Goal: Use online tool/utility: Utilize a website feature to perform a specific function

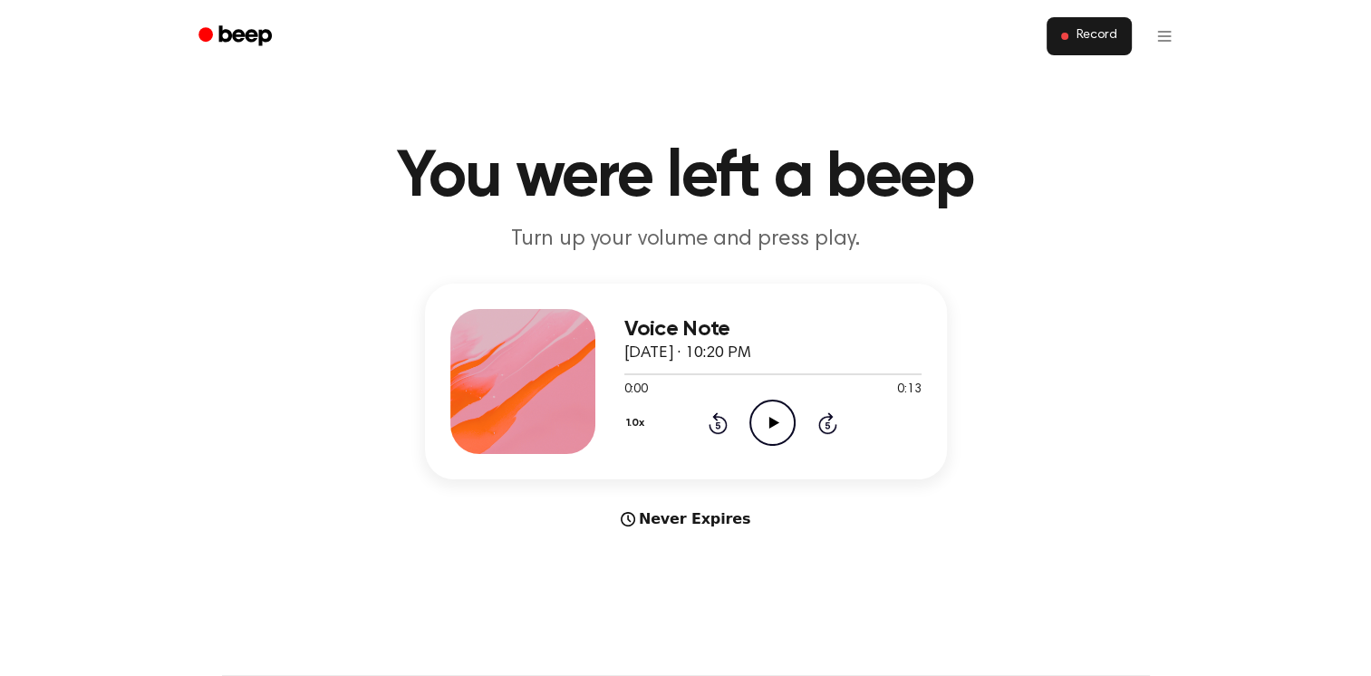
click at [1097, 32] on span "Record" at bounding box center [1095, 36] width 41 height 16
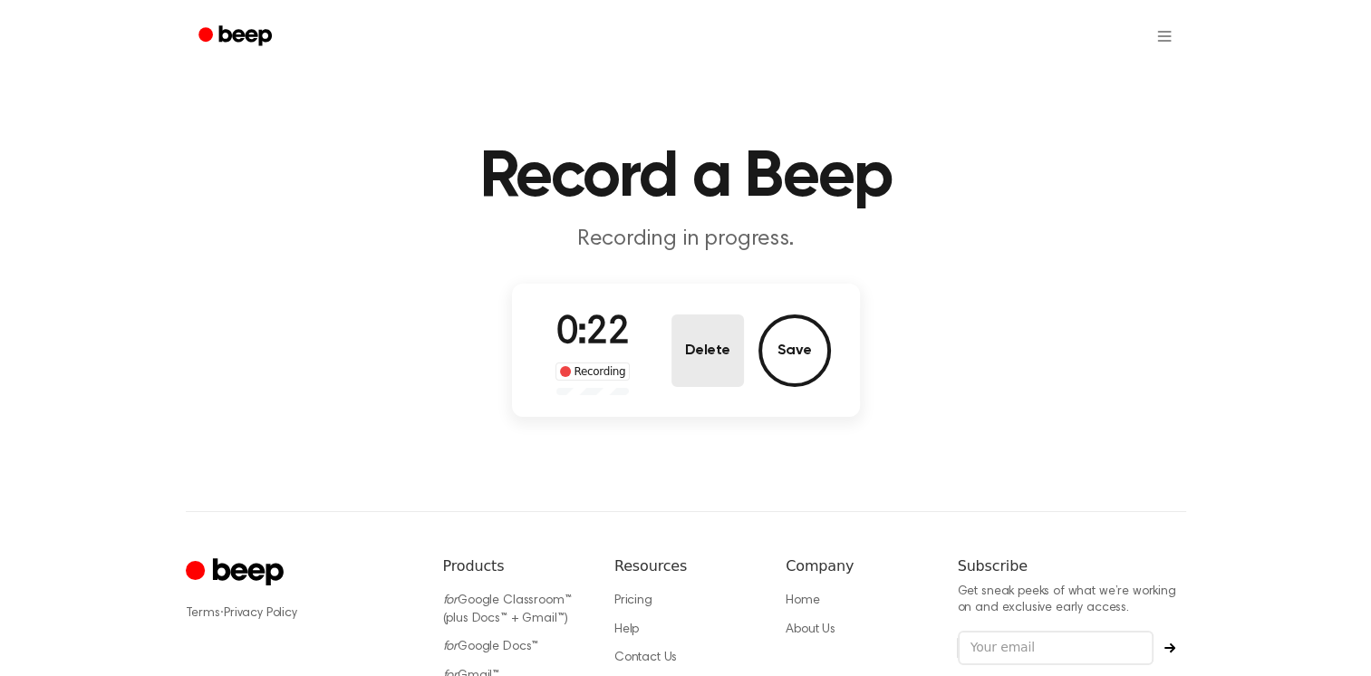
click at [699, 376] on button "Delete" at bounding box center [707, 350] width 72 height 72
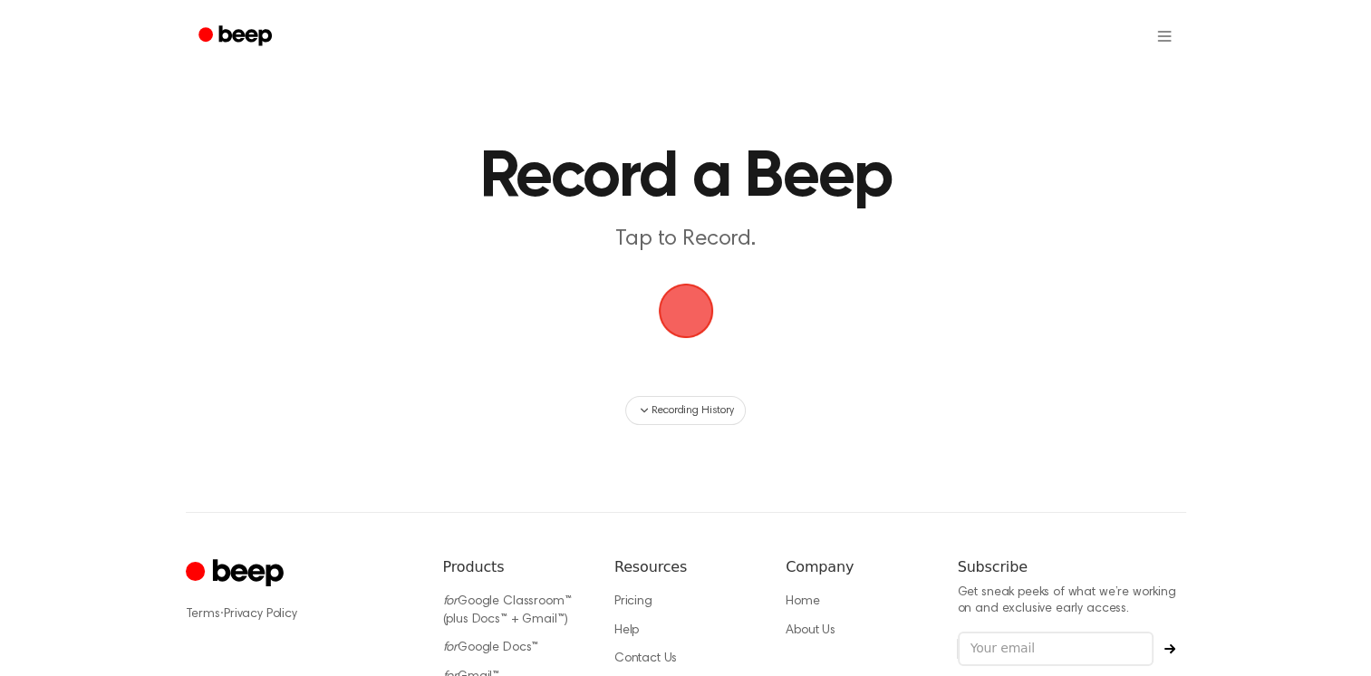
click at [683, 310] on span "button" at bounding box center [685, 310] width 51 height 51
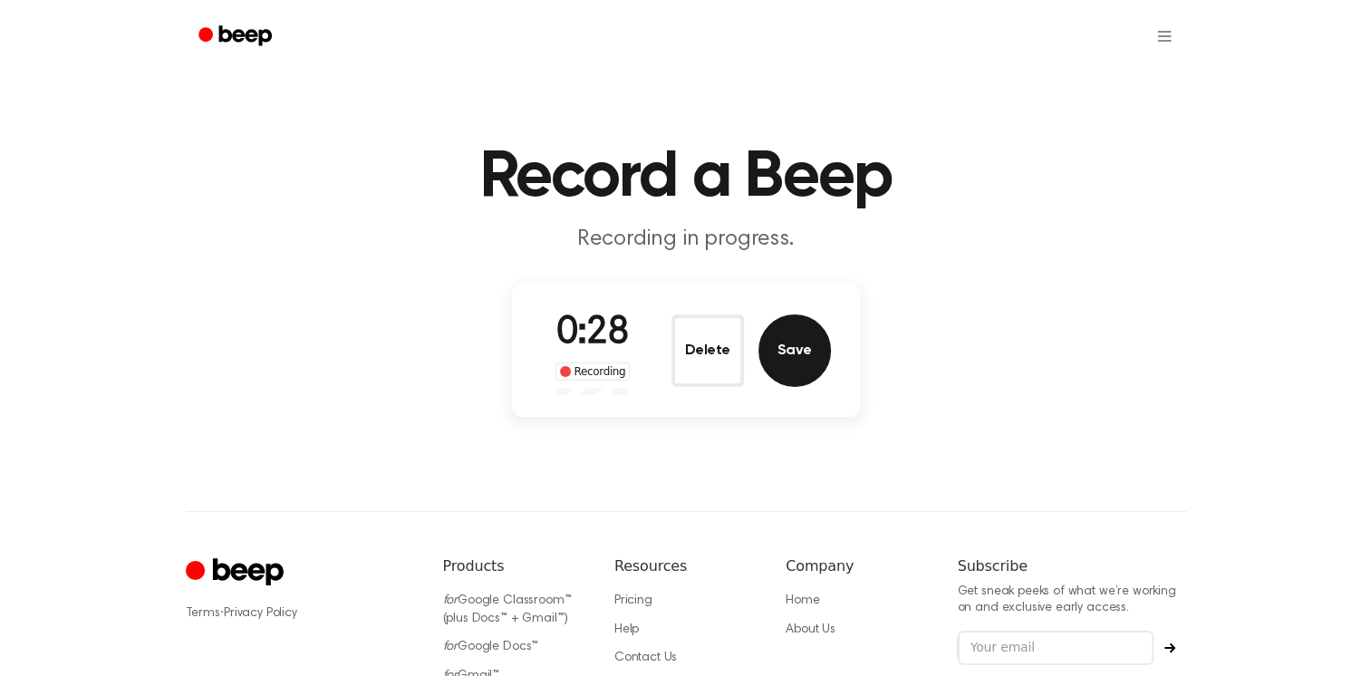
click at [777, 354] on button "Save" at bounding box center [794, 350] width 72 height 72
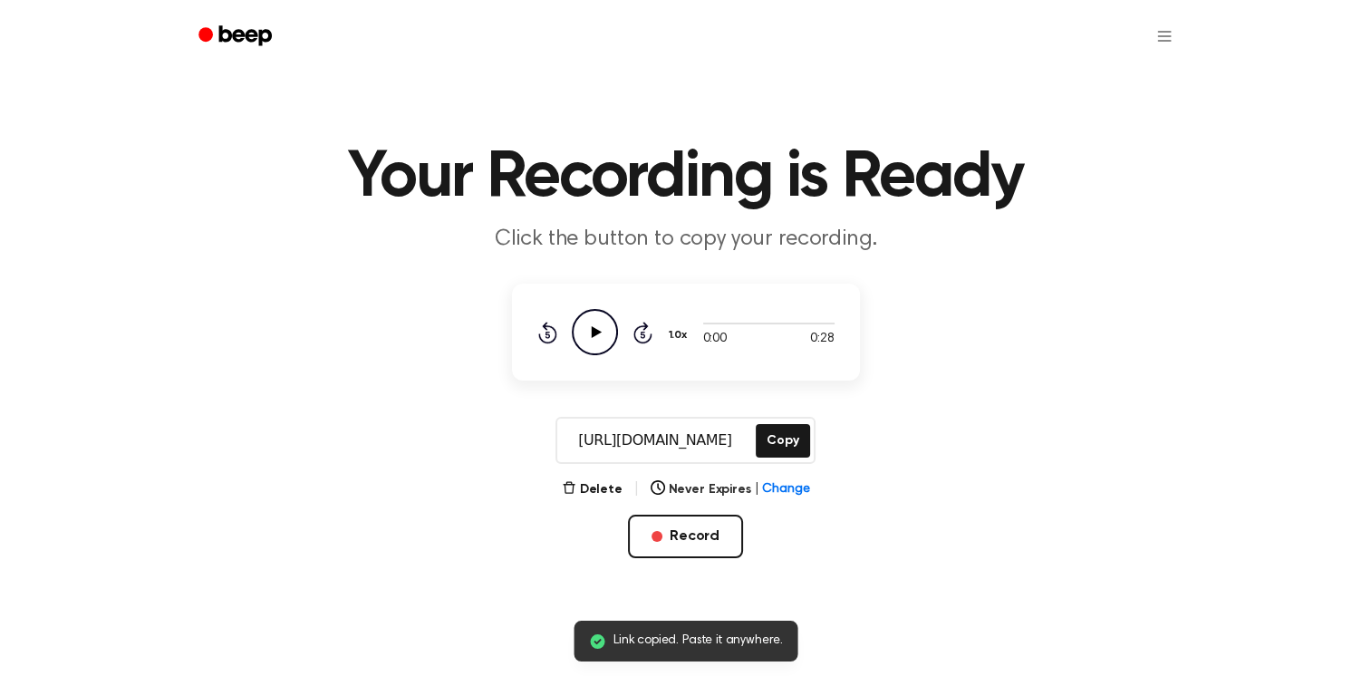
click at [587, 327] on icon "Play Audio" at bounding box center [595, 332] width 46 height 46
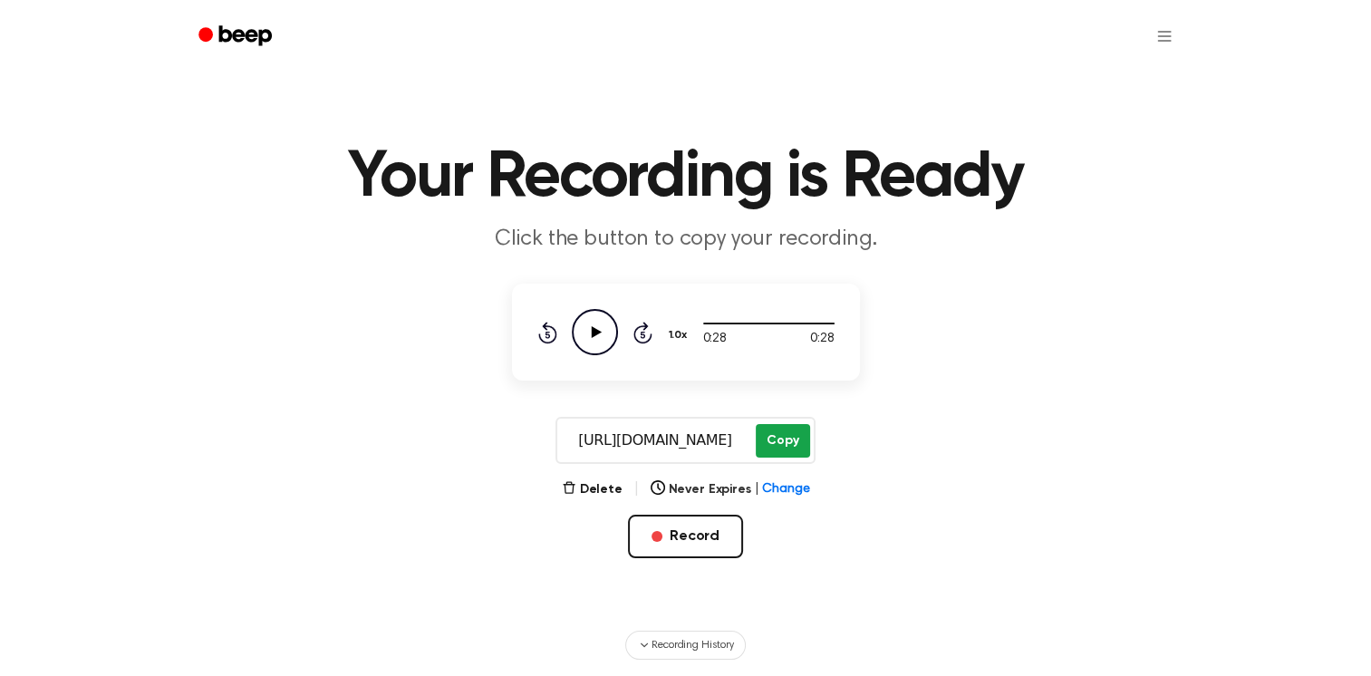
click at [772, 440] on button "Copy" at bounding box center [782, 441] width 53 height 34
click at [711, 535] on button "Record" at bounding box center [685, 536] width 115 height 43
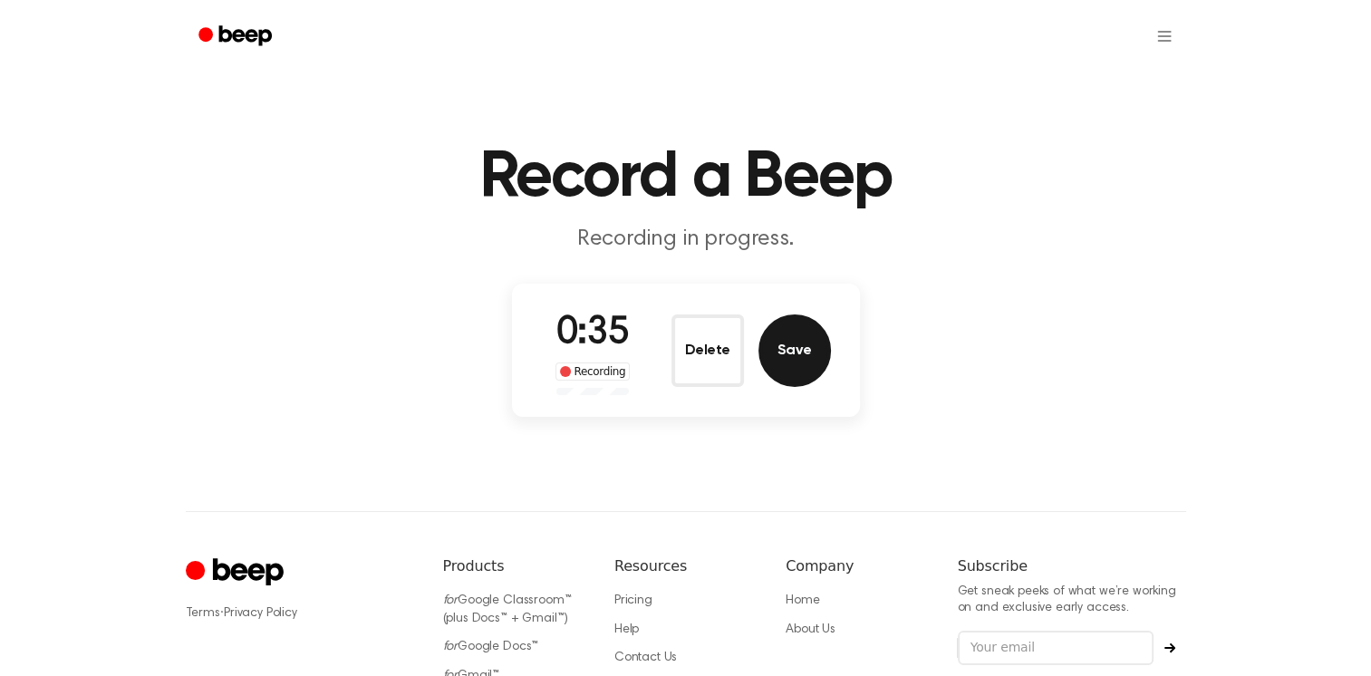
click at [789, 357] on button "Save" at bounding box center [794, 350] width 72 height 72
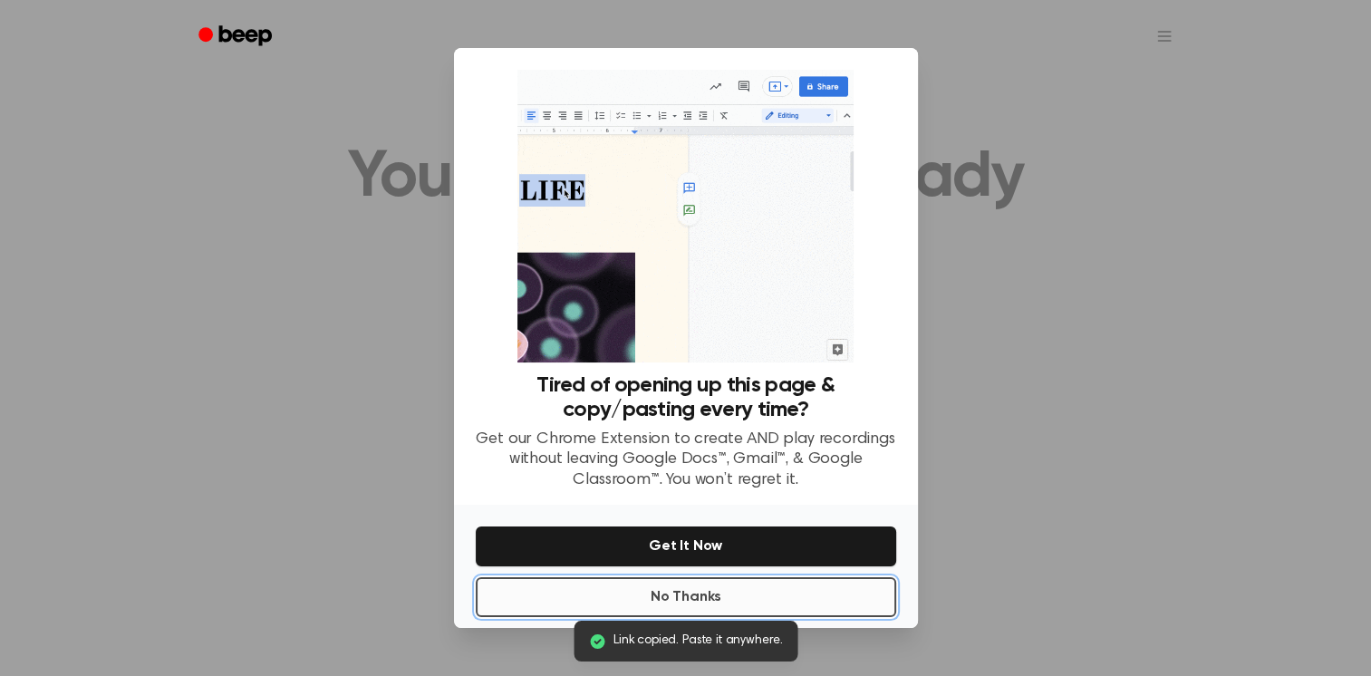
click at [704, 599] on button "No Thanks" at bounding box center [686, 597] width 420 height 40
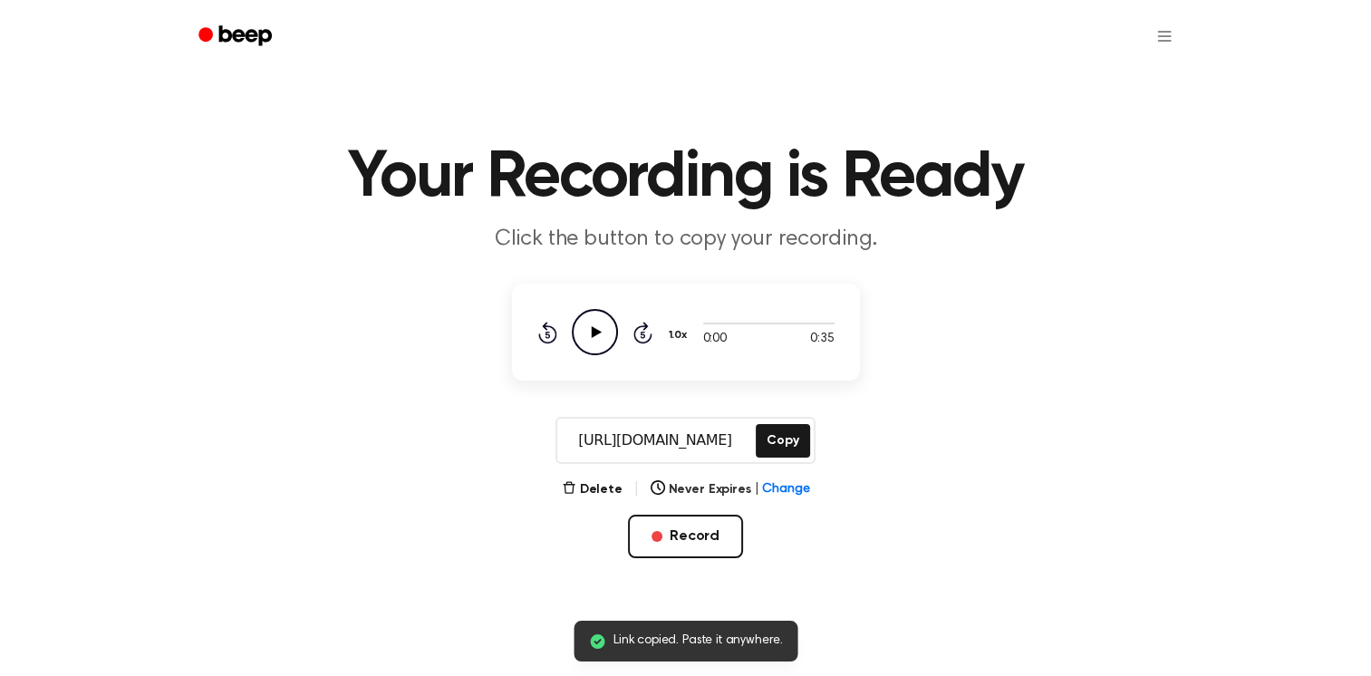
click at [599, 324] on icon "Play Audio" at bounding box center [595, 332] width 46 height 46
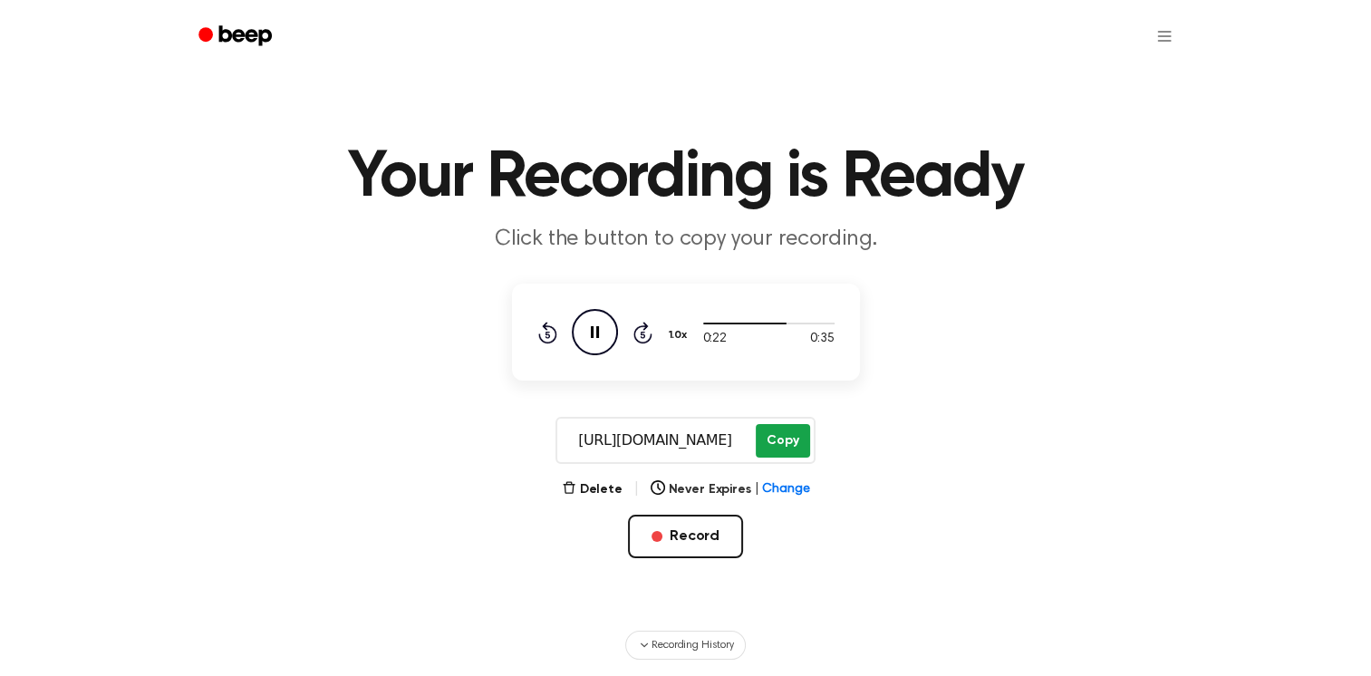
click at [778, 444] on button "Copy" at bounding box center [782, 441] width 53 height 34
click at [703, 530] on button "Record" at bounding box center [685, 536] width 115 height 43
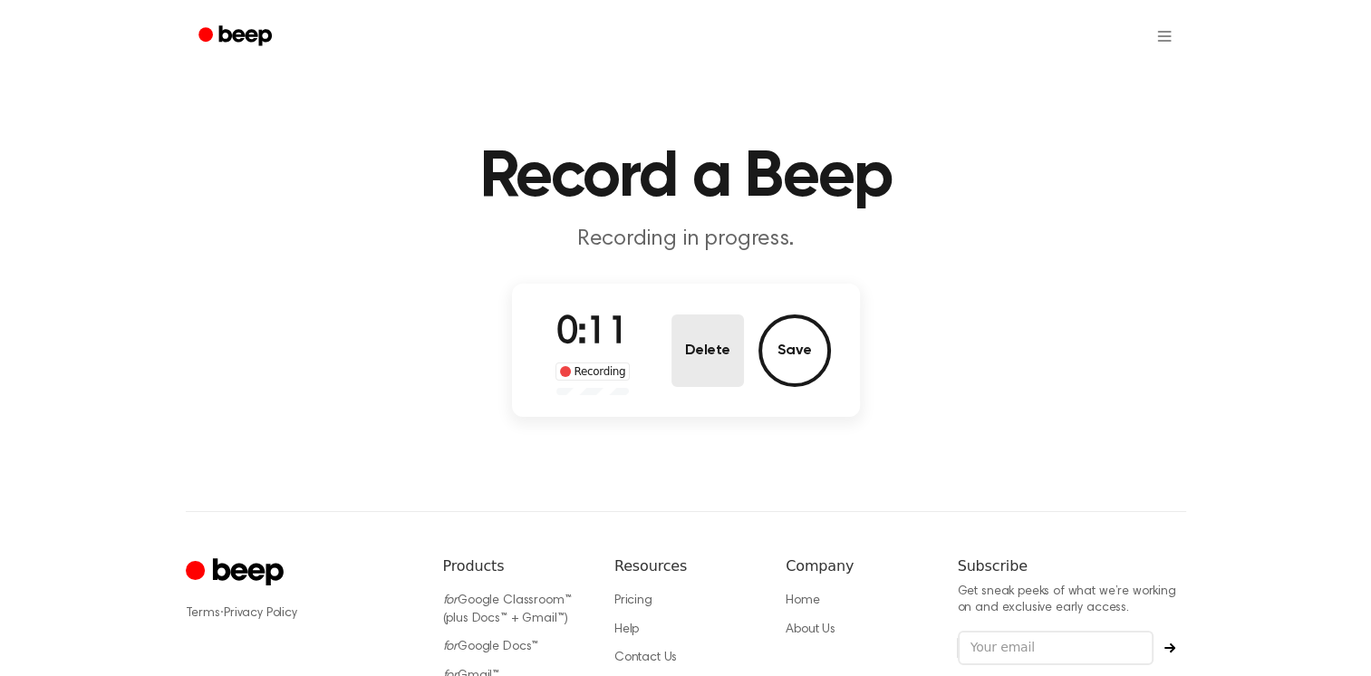
click at [731, 361] on button "Delete" at bounding box center [707, 350] width 72 height 72
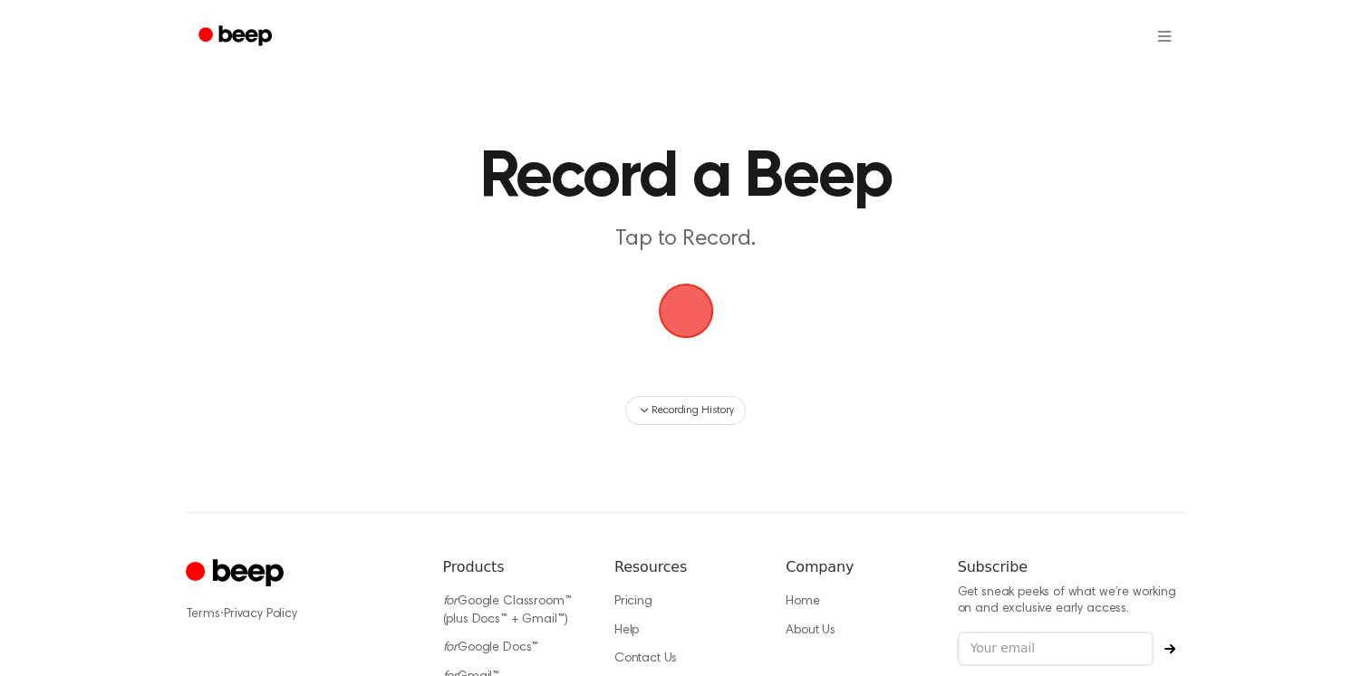
click at [683, 306] on span "button" at bounding box center [685, 310] width 51 height 51
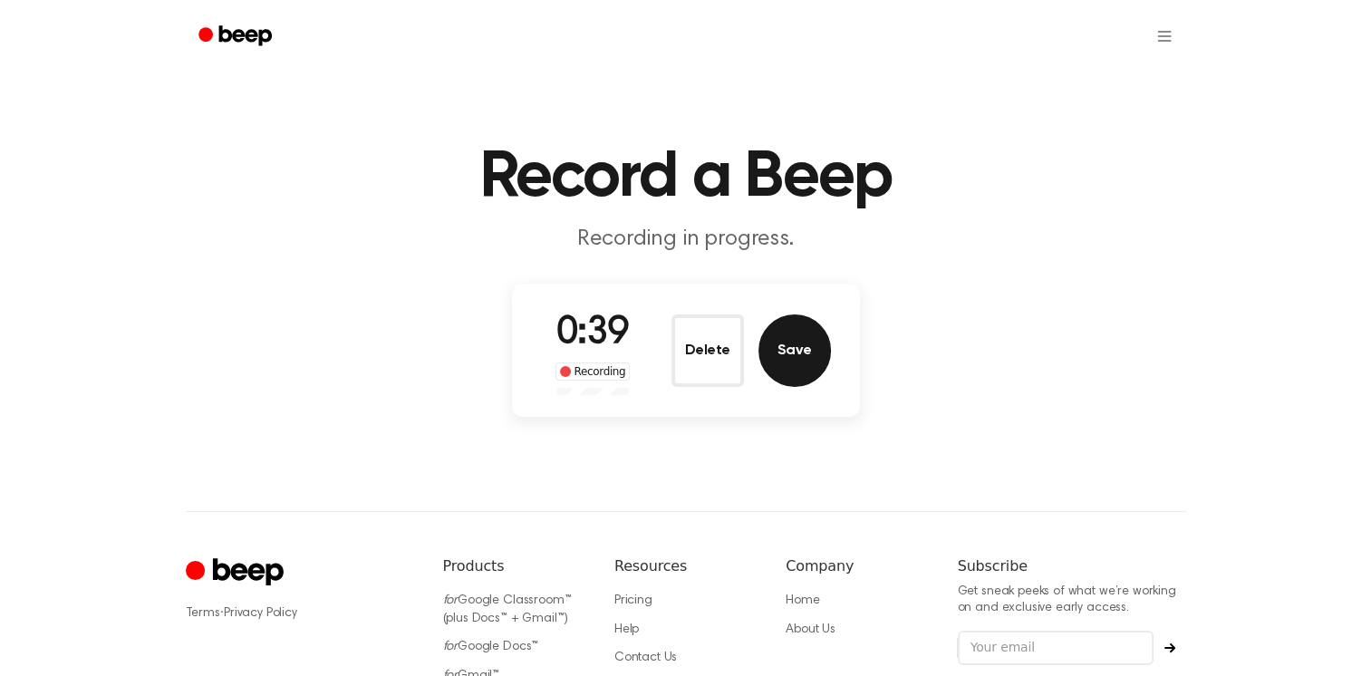
click at [779, 364] on button "Save" at bounding box center [794, 350] width 72 height 72
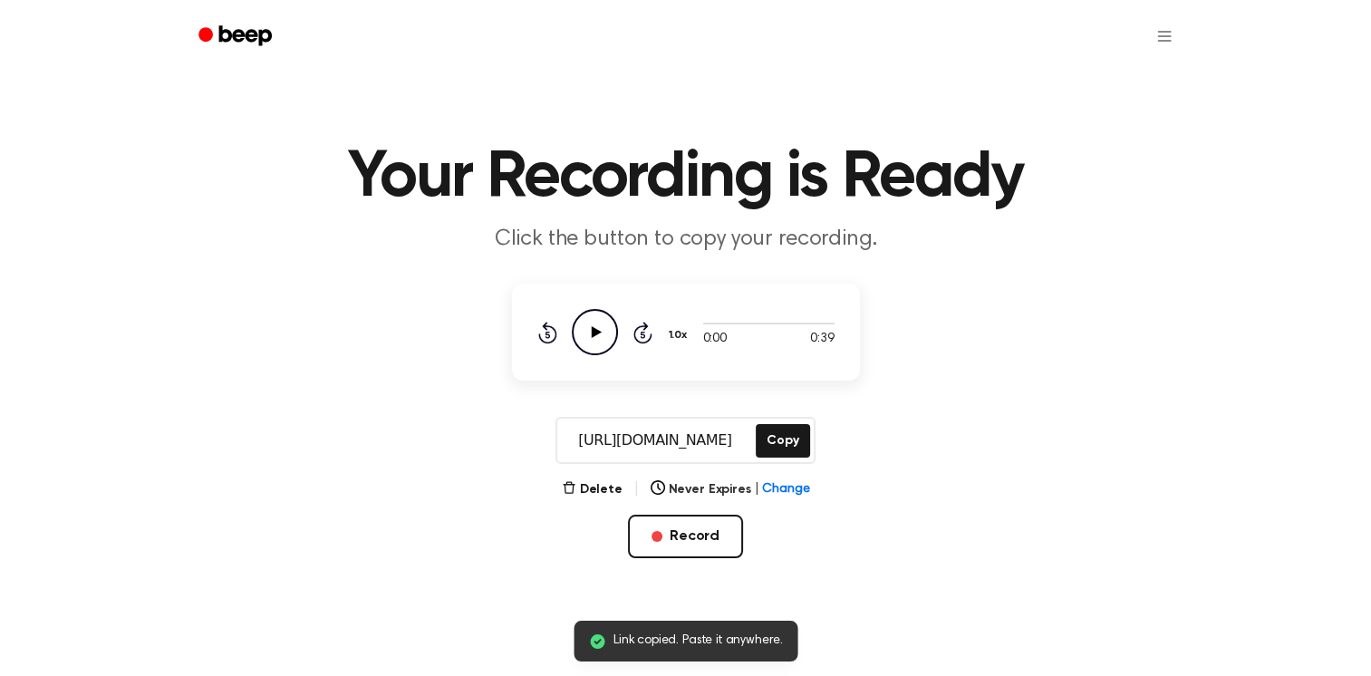
click at [599, 314] on icon "Play Audio" at bounding box center [595, 332] width 46 height 46
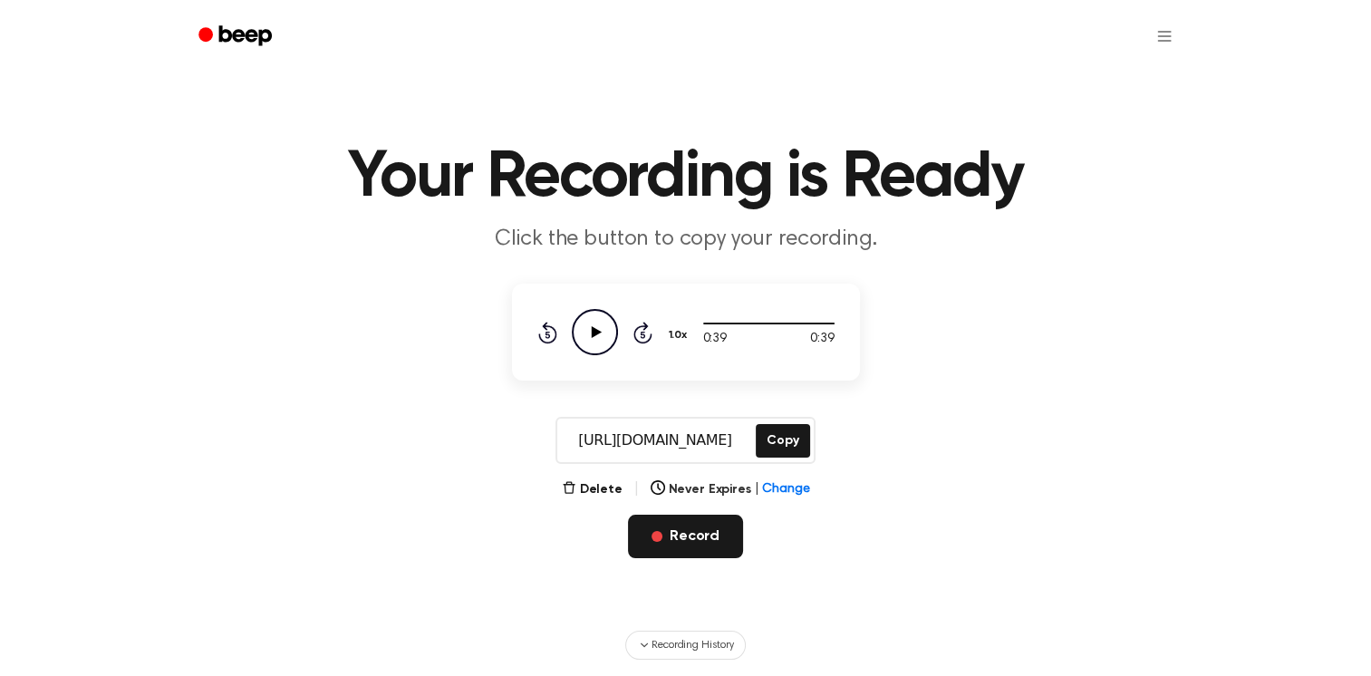
click at [699, 533] on button "Record" at bounding box center [685, 536] width 115 height 43
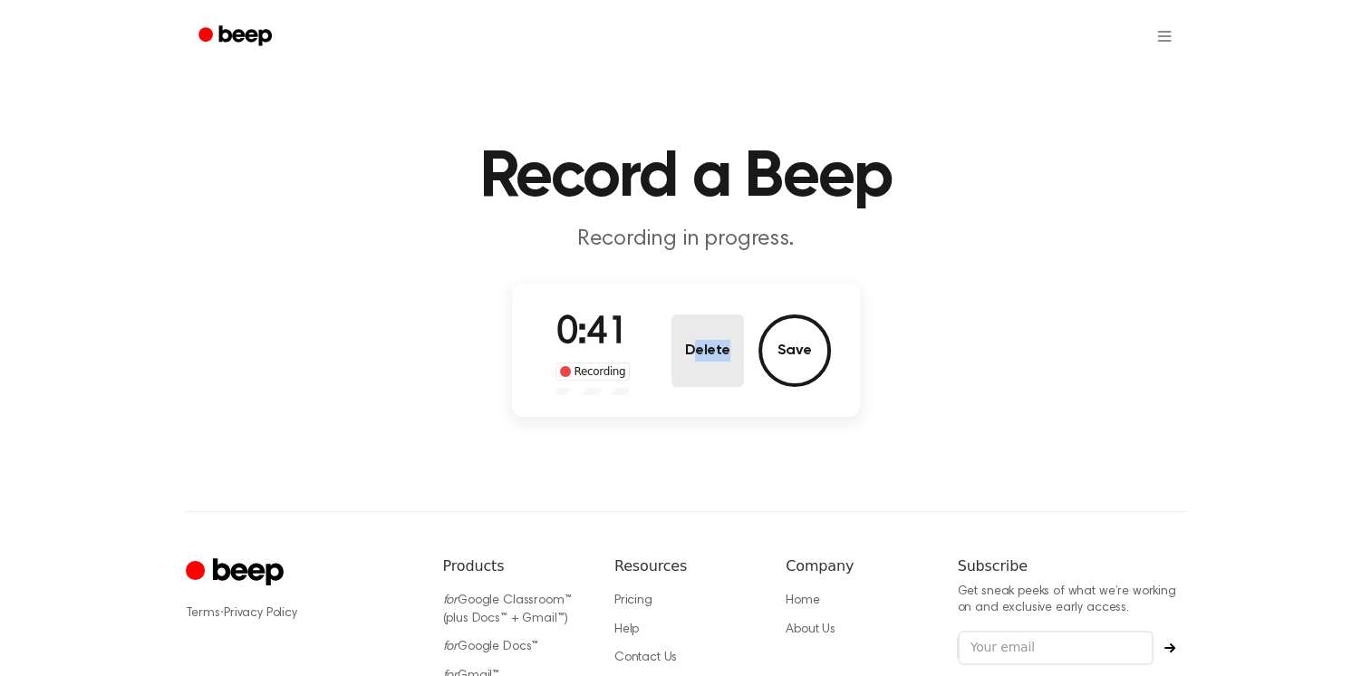
click at [692, 382] on div "0:41 Recording Delete Save" at bounding box center [686, 350] width 290 height 90
click at [692, 382] on button "Delete" at bounding box center [707, 350] width 72 height 72
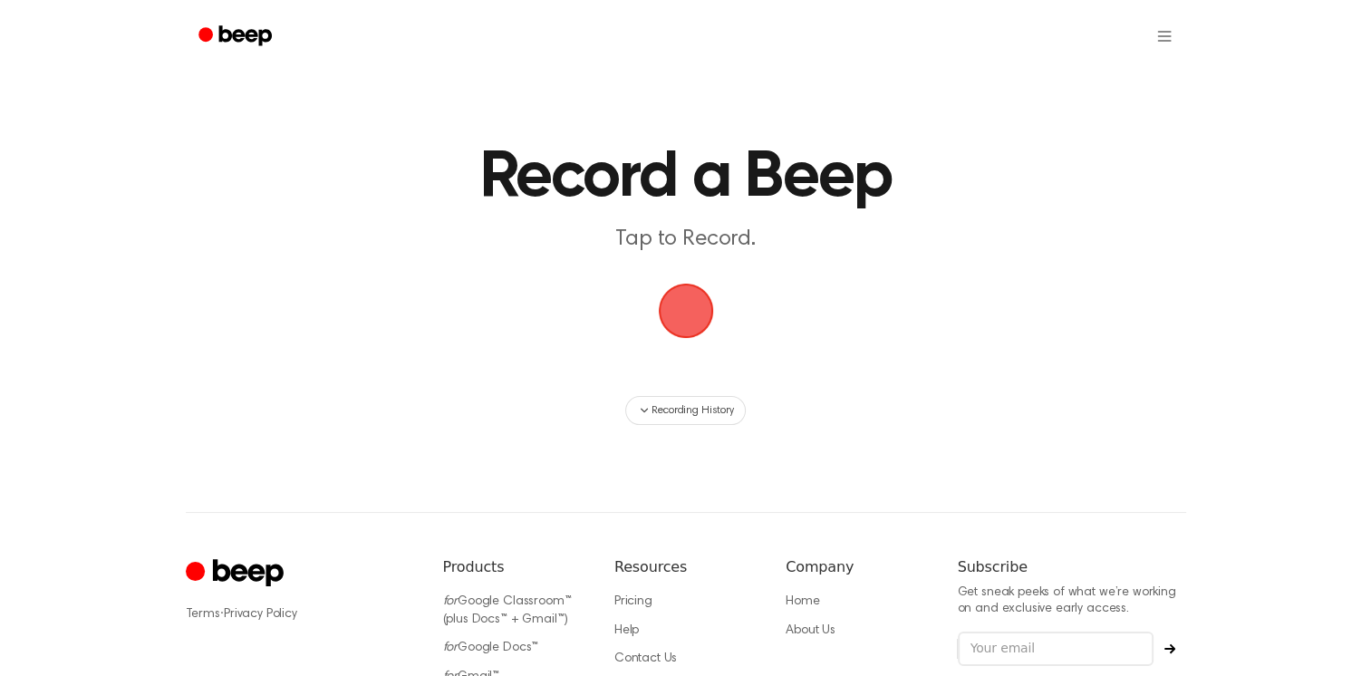
click at [704, 318] on span "button" at bounding box center [685, 310] width 51 height 51
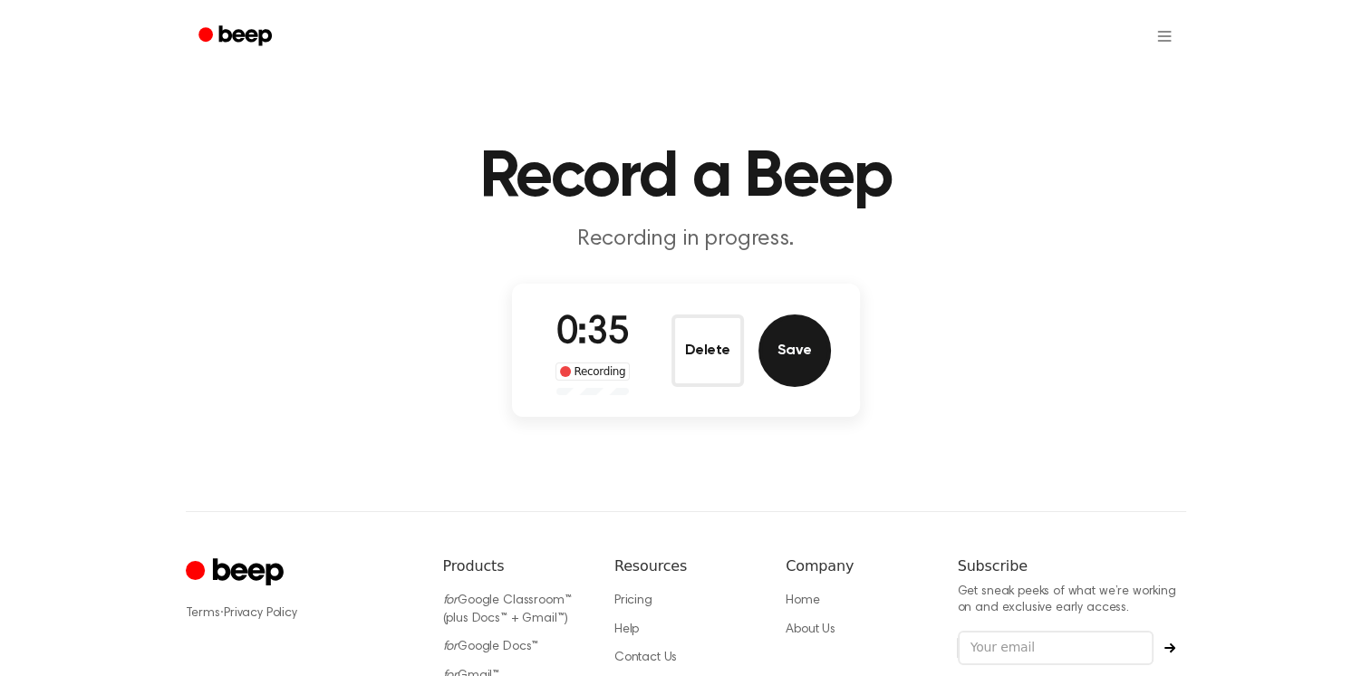
click at [795, 349] on button "Save" at bounding box center [794, 350] width 72 height 72
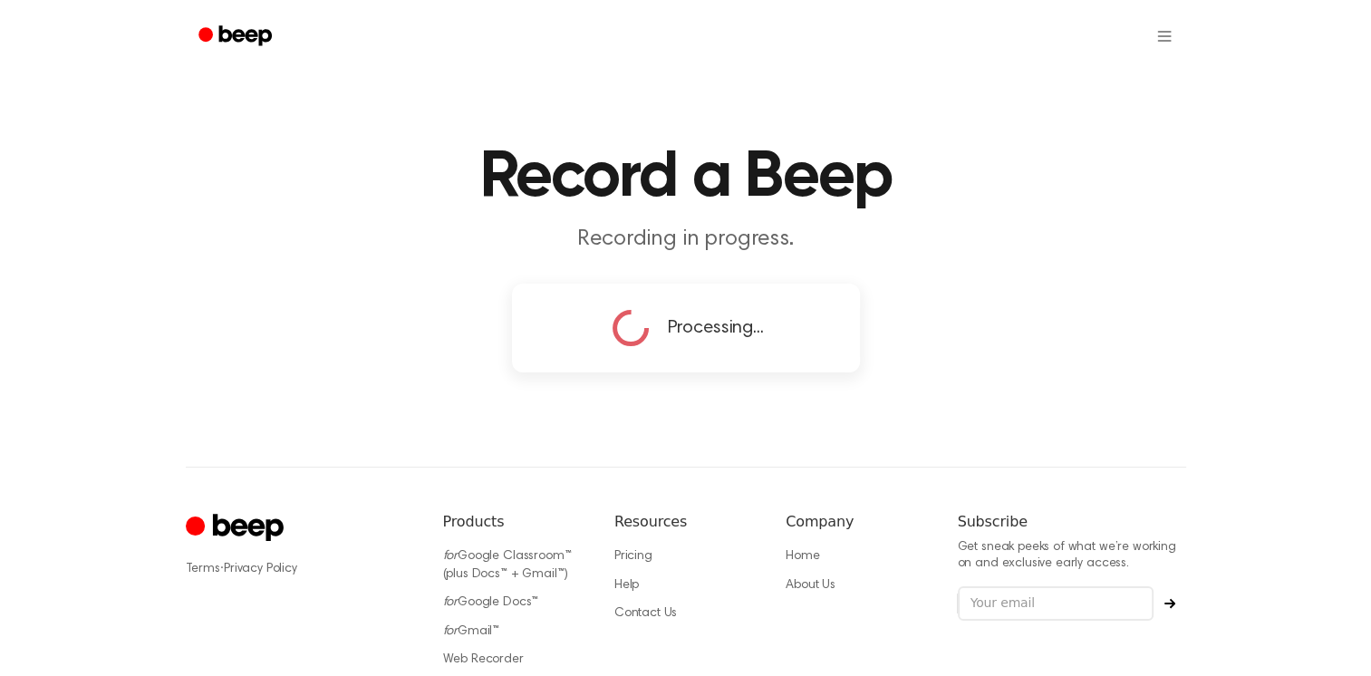
copy button "elete"
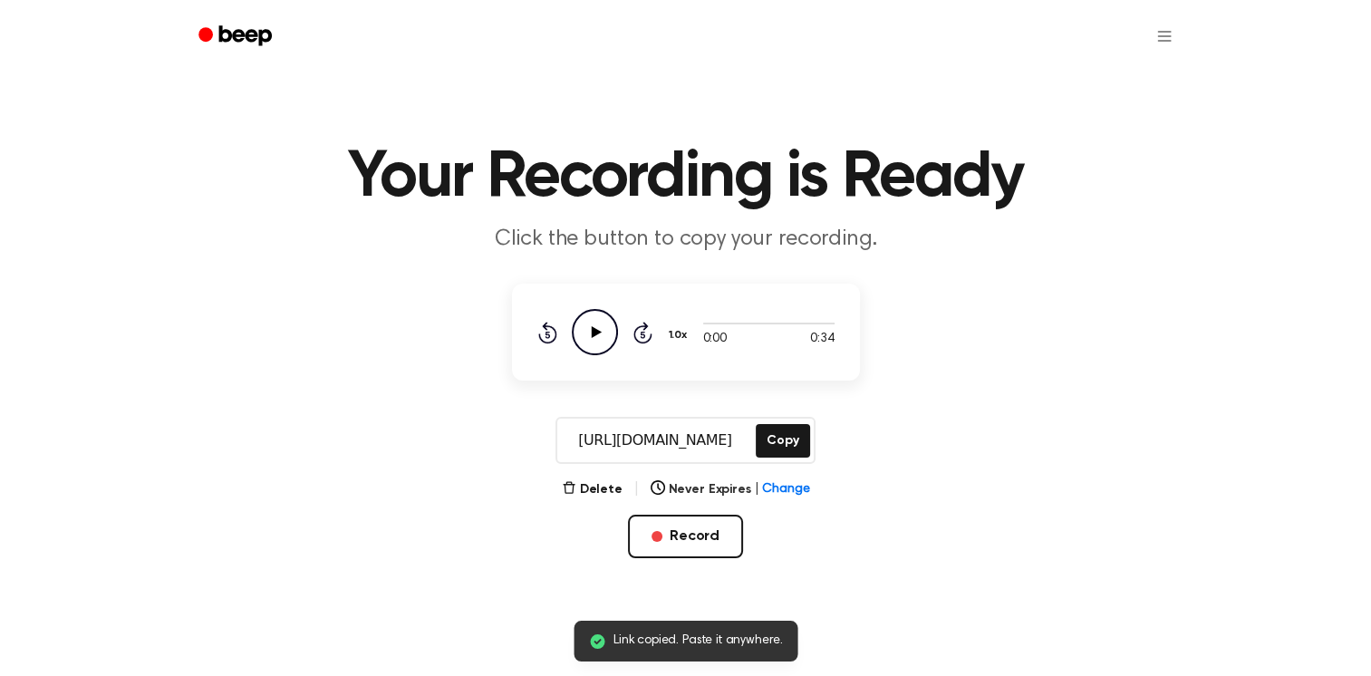
click at [588, 336] on icon "Play Audio" at bounding box center [595, 332] width 46 height 46
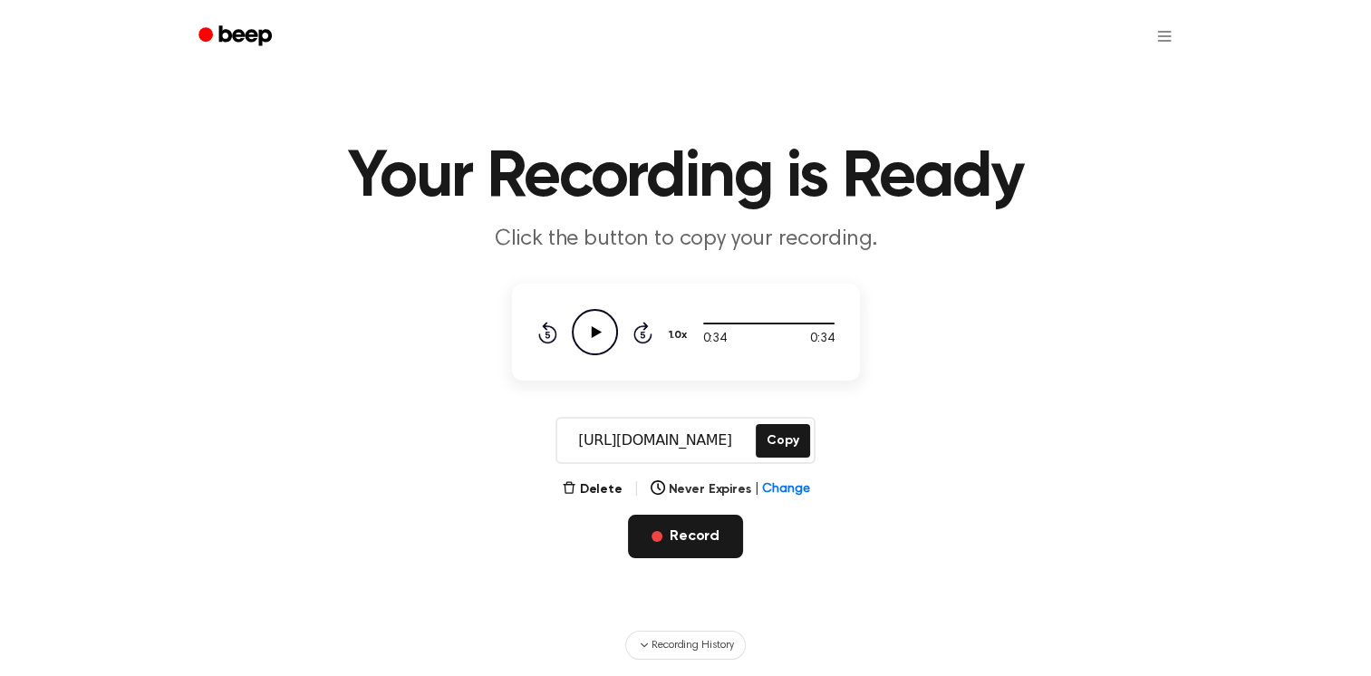
click at [699, 532] on button "Record" at bounding box center [685, 536] width 115 height 43
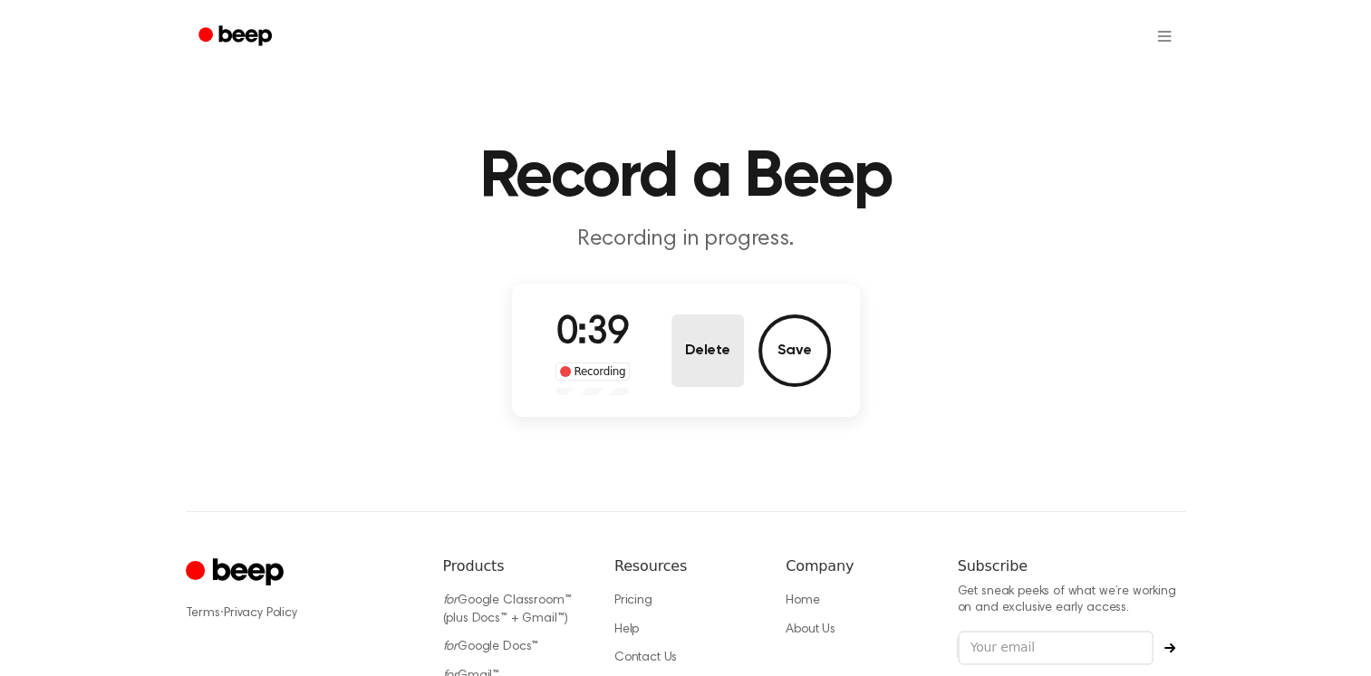
click at [718, 346] on button "Delete" at bounding box center [707, 350] width 72 height 72
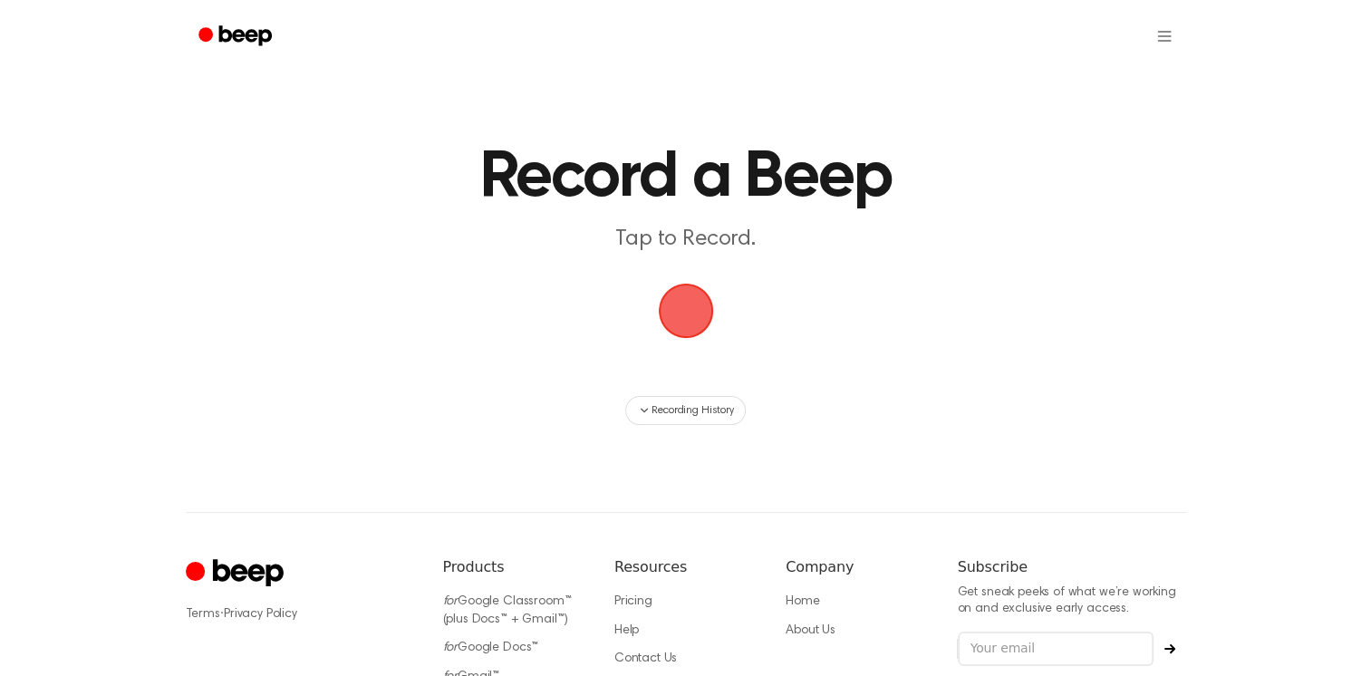
click at [684, 319] on span "button" at bounding box center [685, 310] width 51 height 51
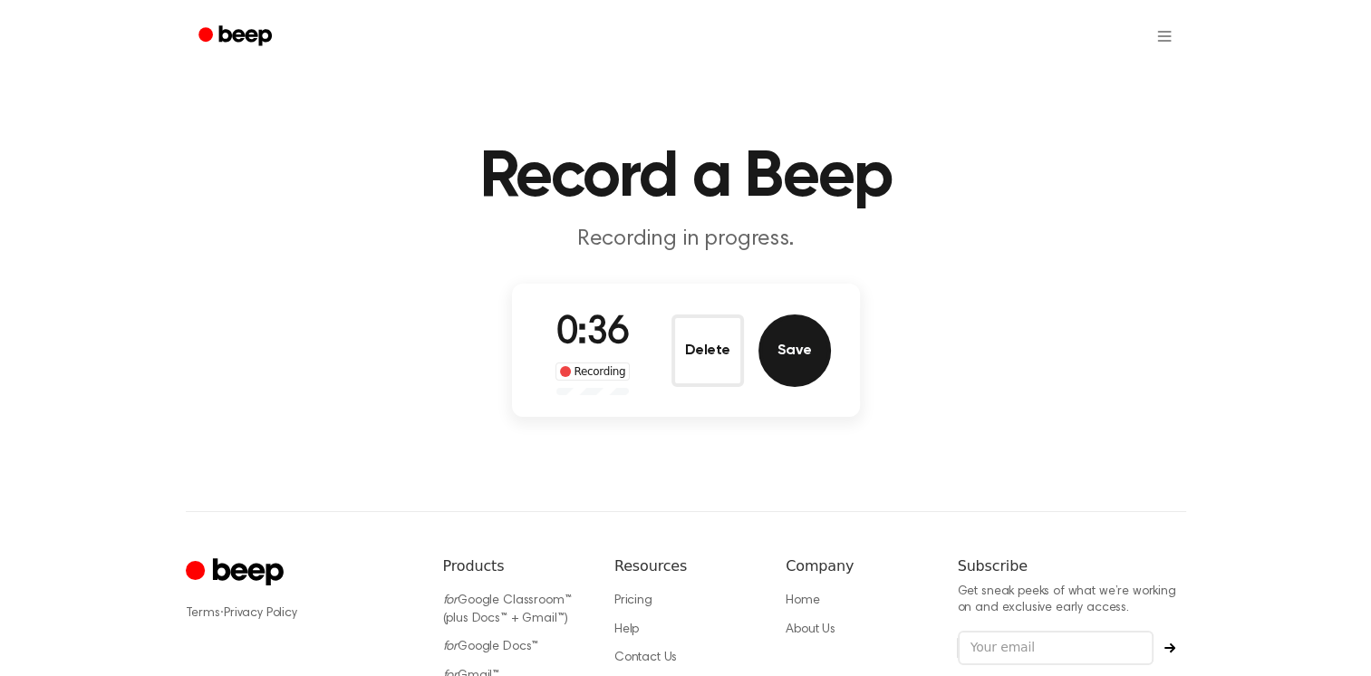
click at [771, 366] on button "Save" at bounding box center [794, 350] width 72 height 72
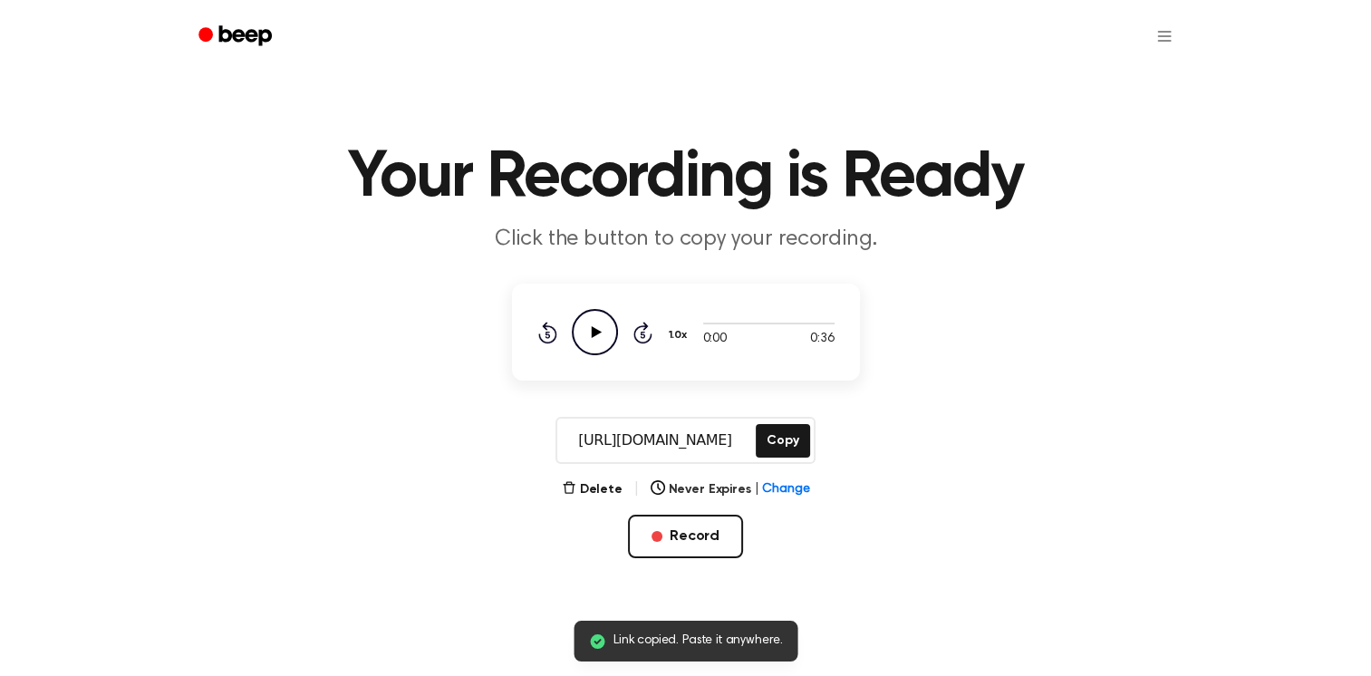
click at [598, 309] on icon "Play Audio" at bounding box center [595, 332] width 46 height 46
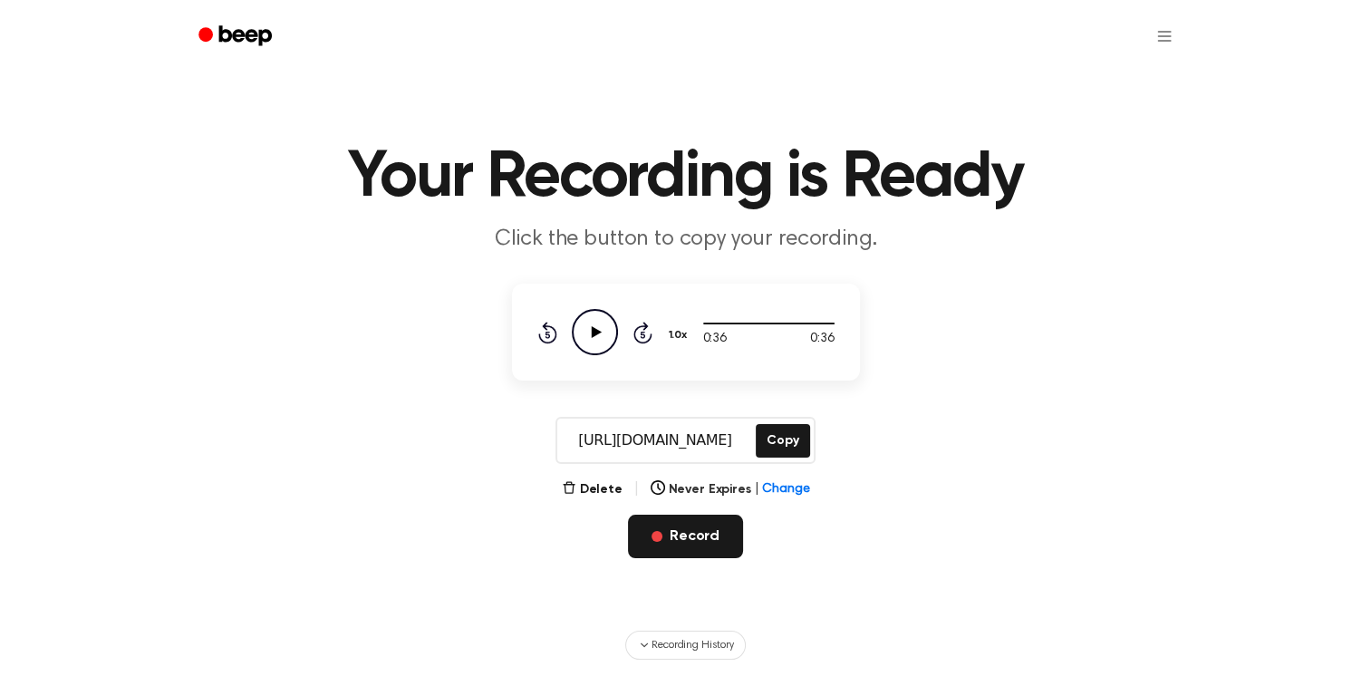
click at [692, 527] on button "Record" at bounding box center [685, 536] width 115 height 43
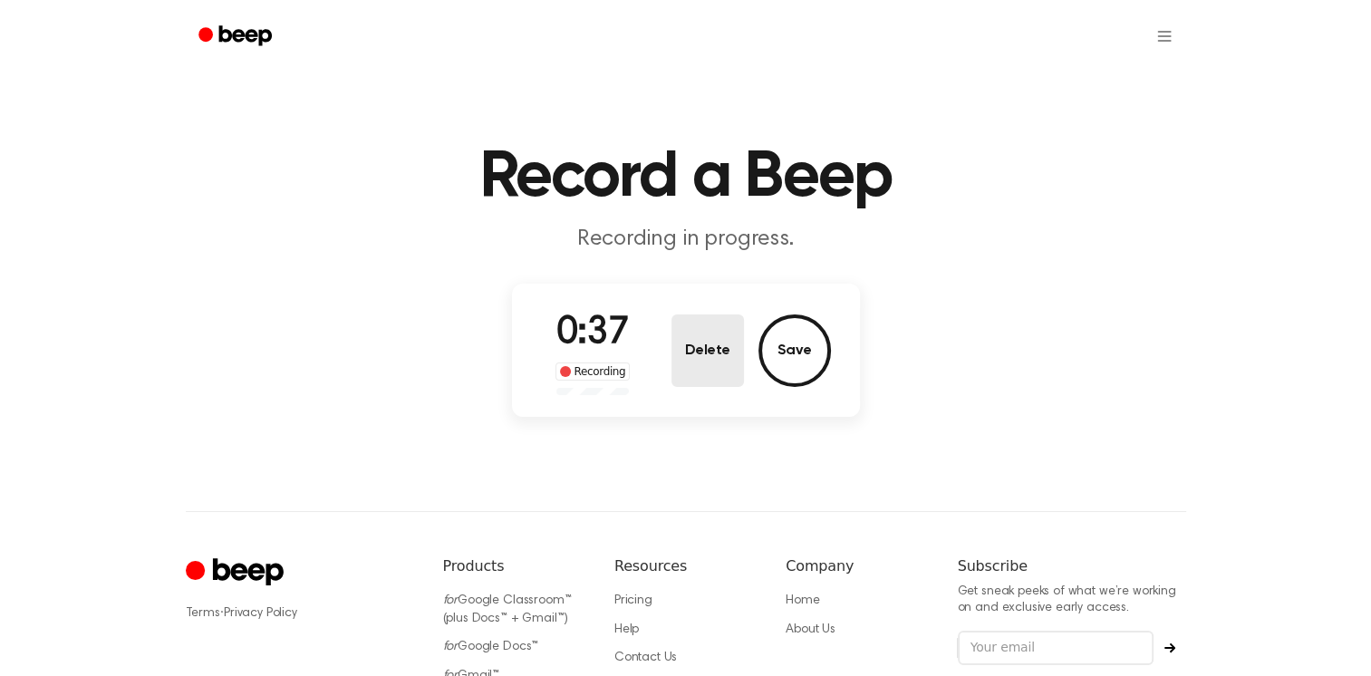
click at [690, 365] on button "Delete" at bounding box center [707, 350] width 72 height 72
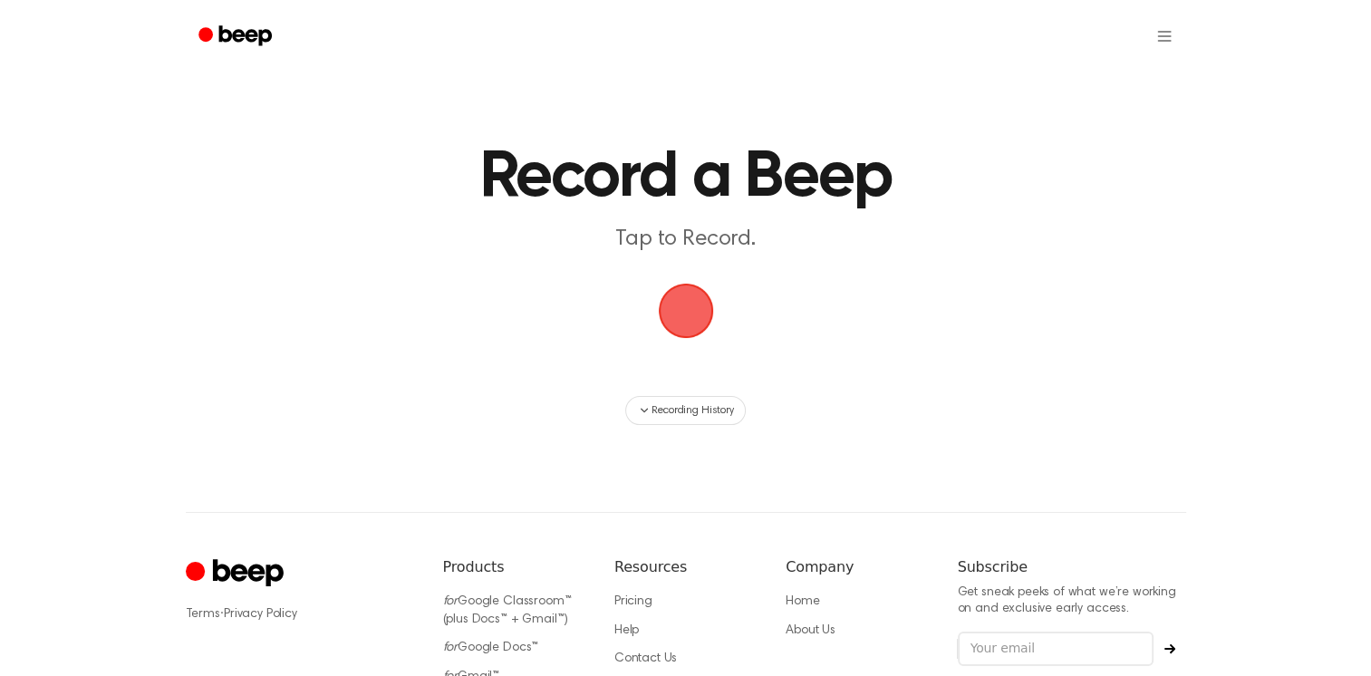
click at [680, 314] on span "button" at bounding box center [685, 310] width 51 height 51
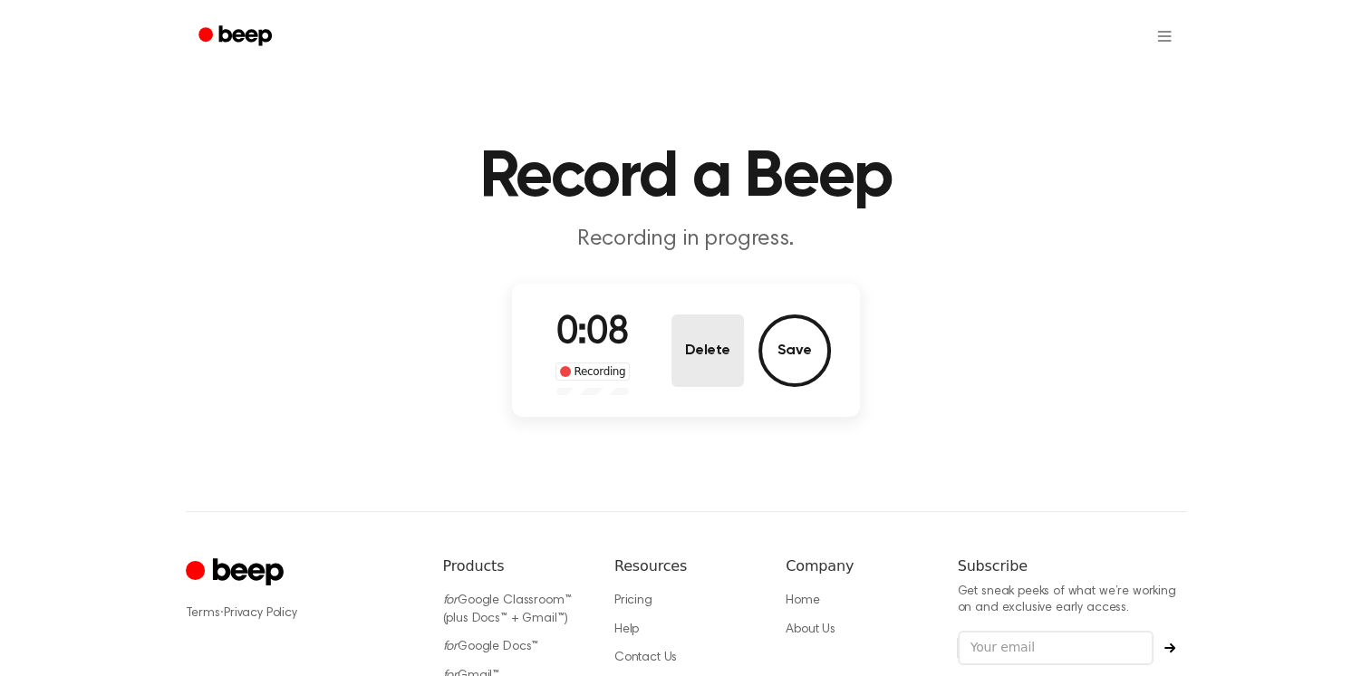
click at [714, 344] on button "Delete" at bounding box center [707, 350] width 72 height 72
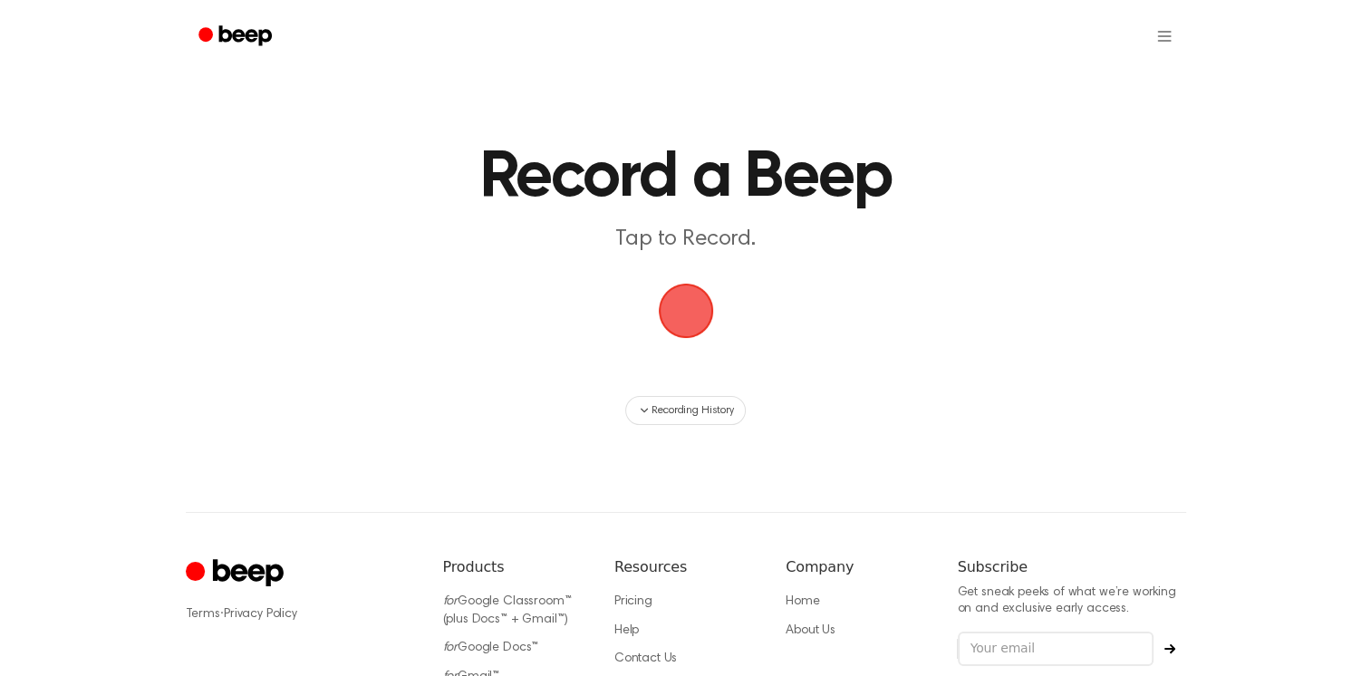
click at [660, 305] on span "button" at bounding box center [685, 310] width 51 height 51
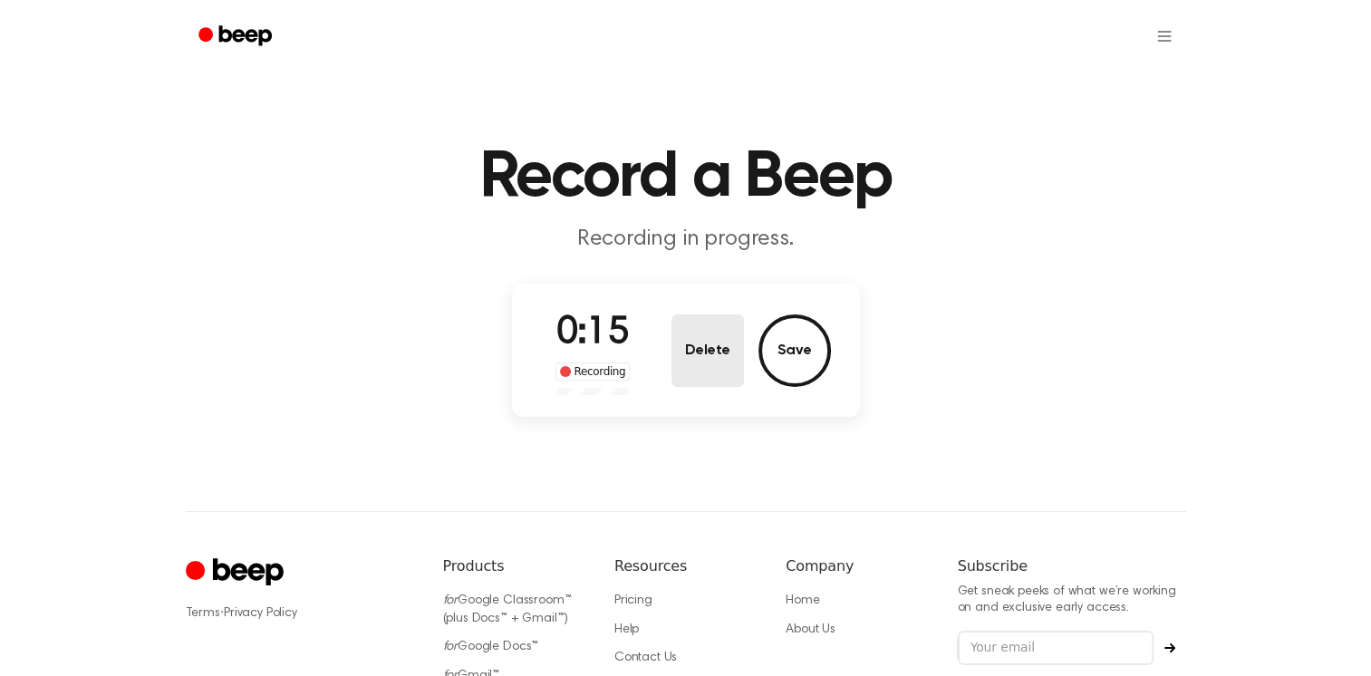
click at [727, 335] on button "Delete" at bounding box center [707, 350] width 72 height 72
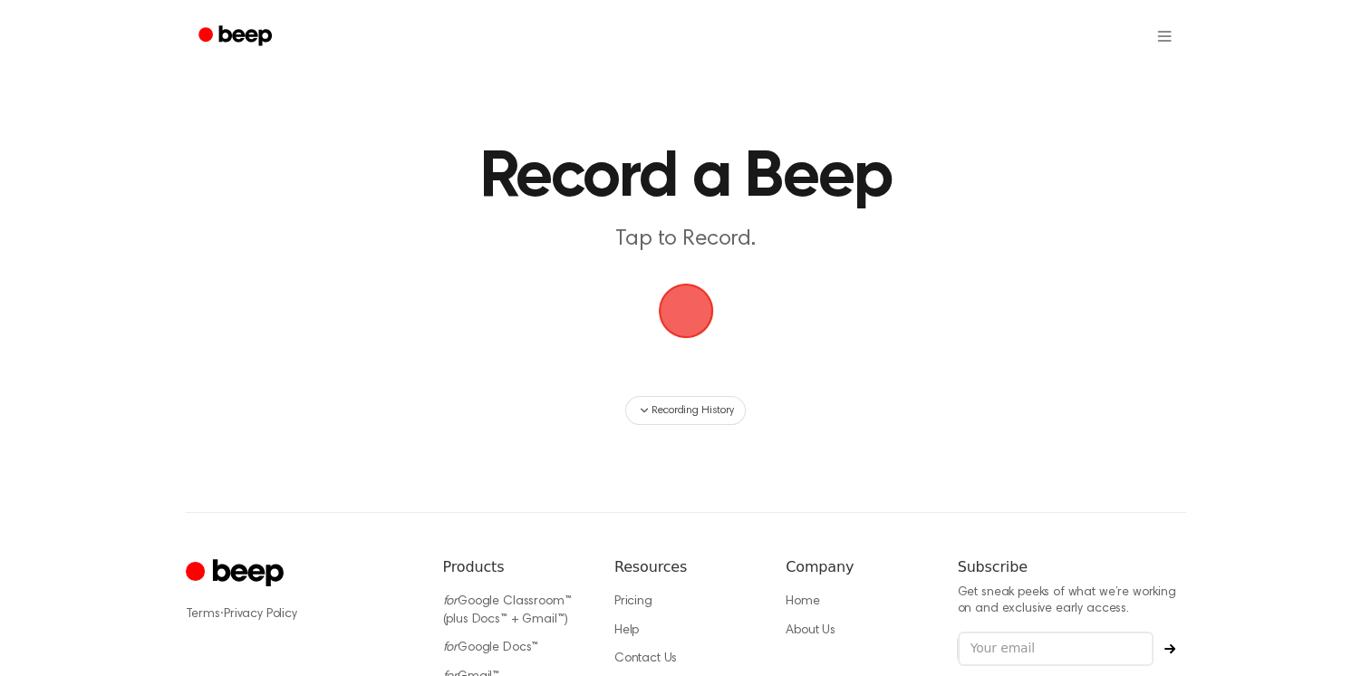
click at [698, 304] on span "button" at bounding box center [685, 310] width 51 height 51
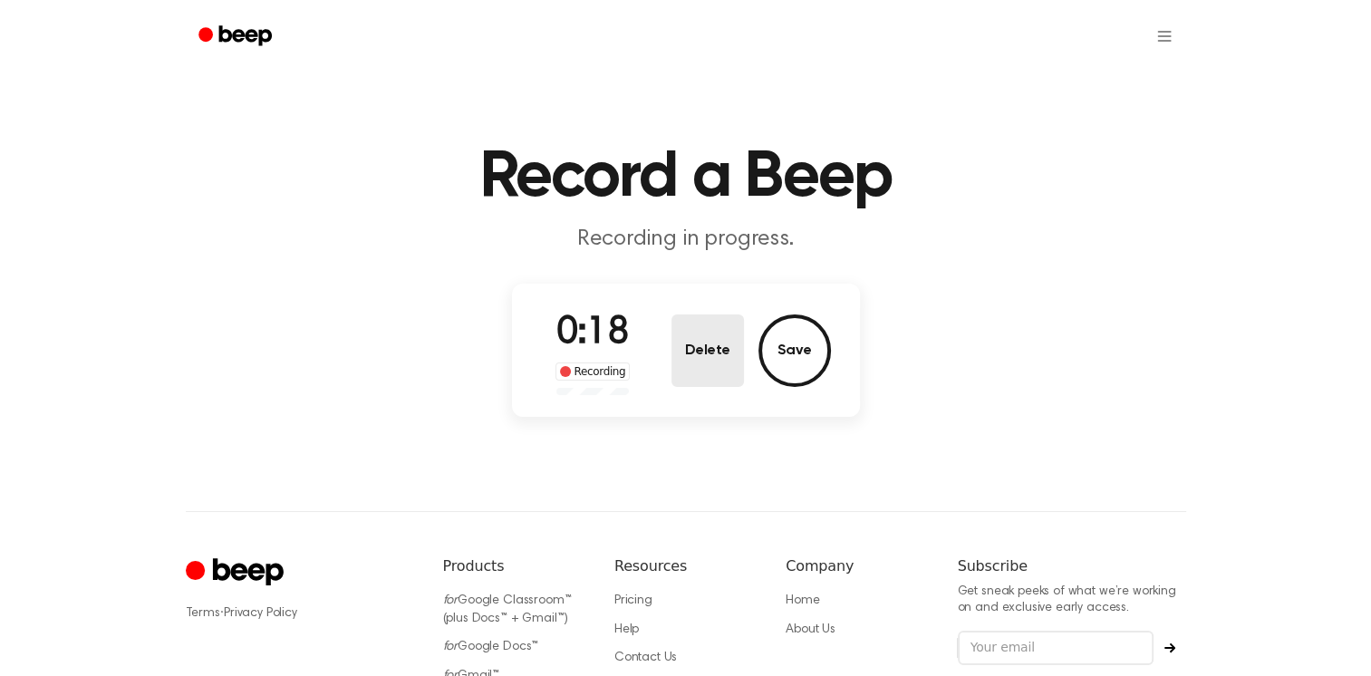
click at [732, 361] on button "Delete" at bounding box center [707, 350] width 72 height 72
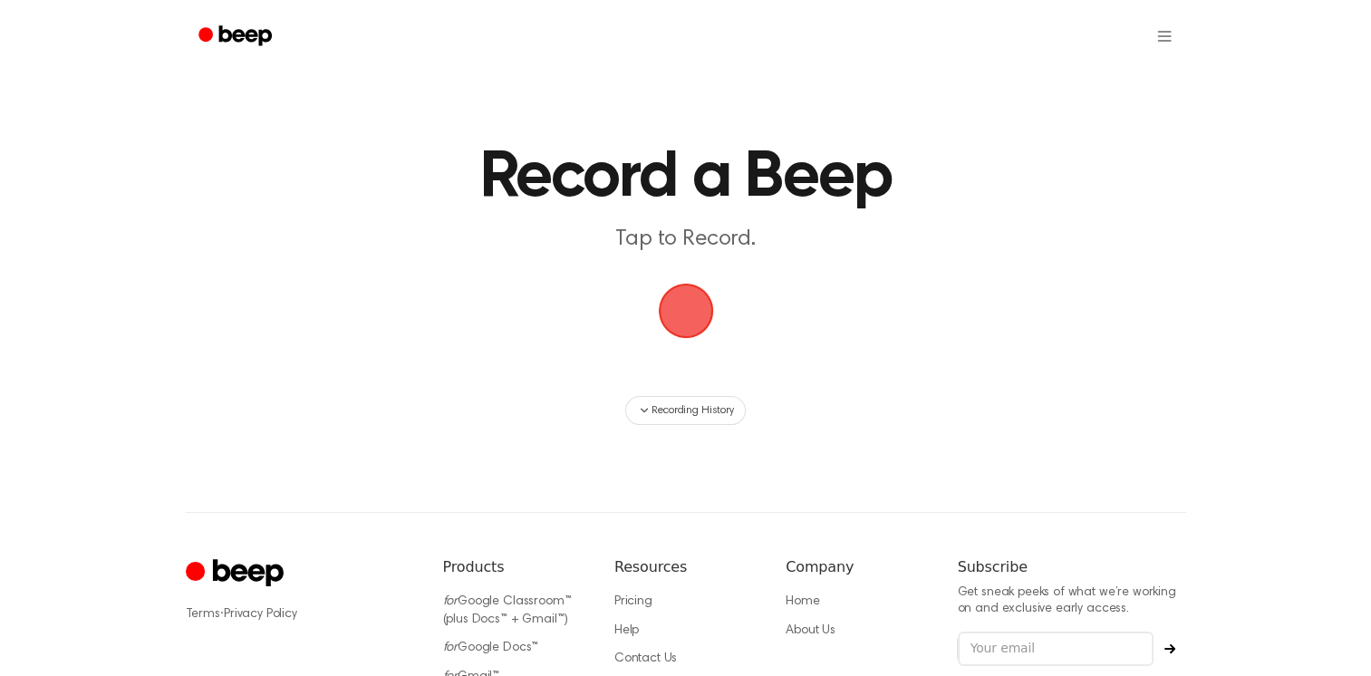
click at [690, 303] on span "button" at bounding box center [685, 310] width 51 height 51
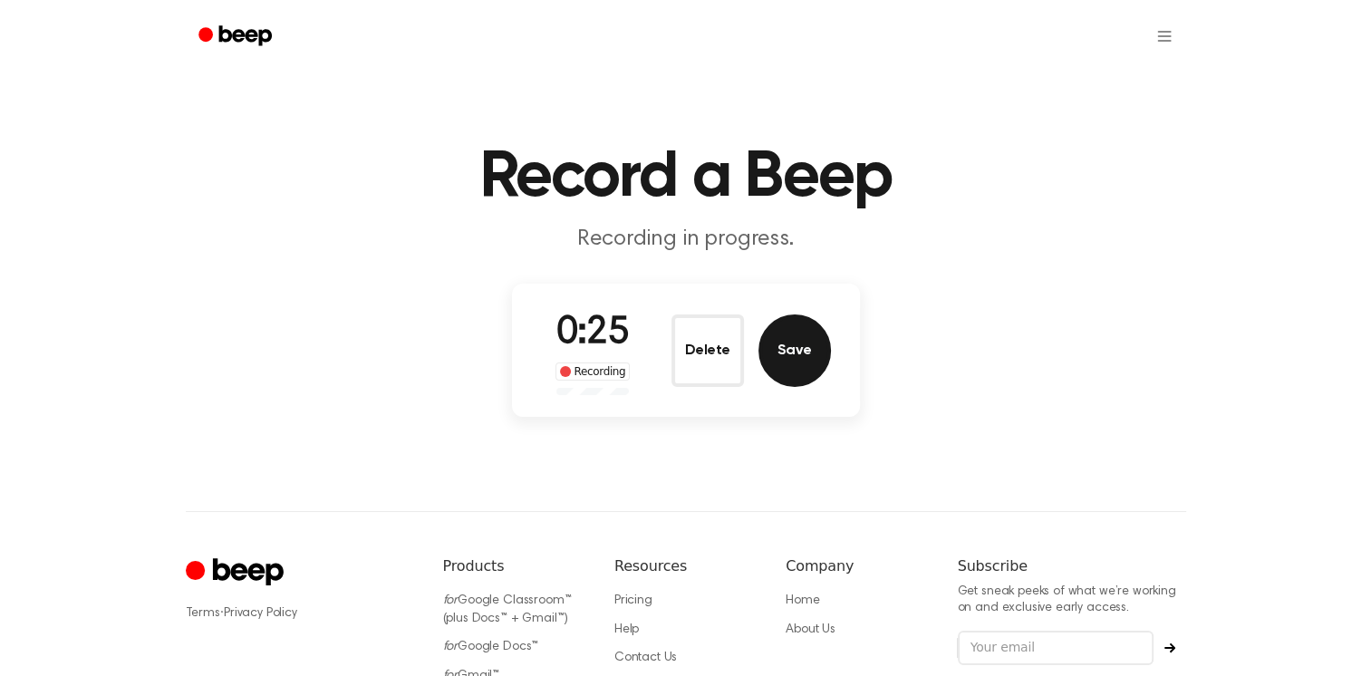
click at [776, 342] on button "Save" at bounding box center [794, 350] width 72 height 72
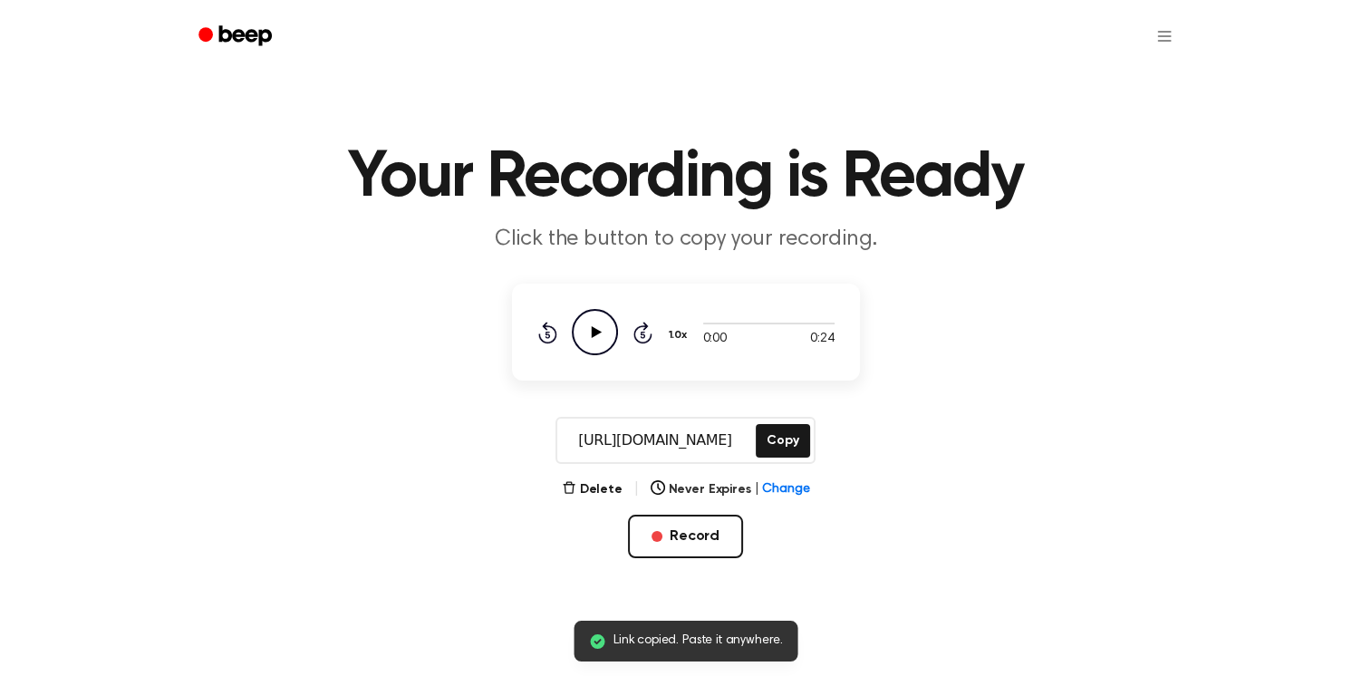
click at [591, 335] on icon "Play Audio" at bounding box center [595, 332] width 46 height 46
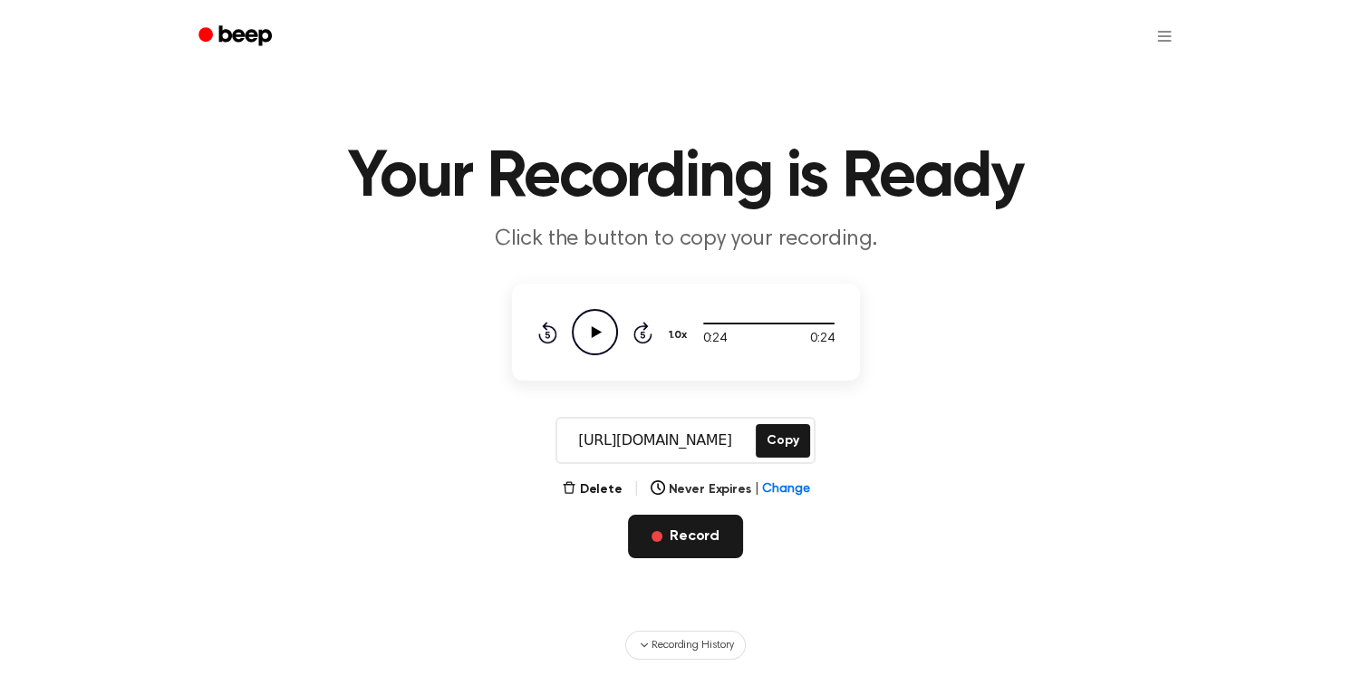
click at [680, 538] on button "Record" at bounding box center [685, 536] width 115 height 43
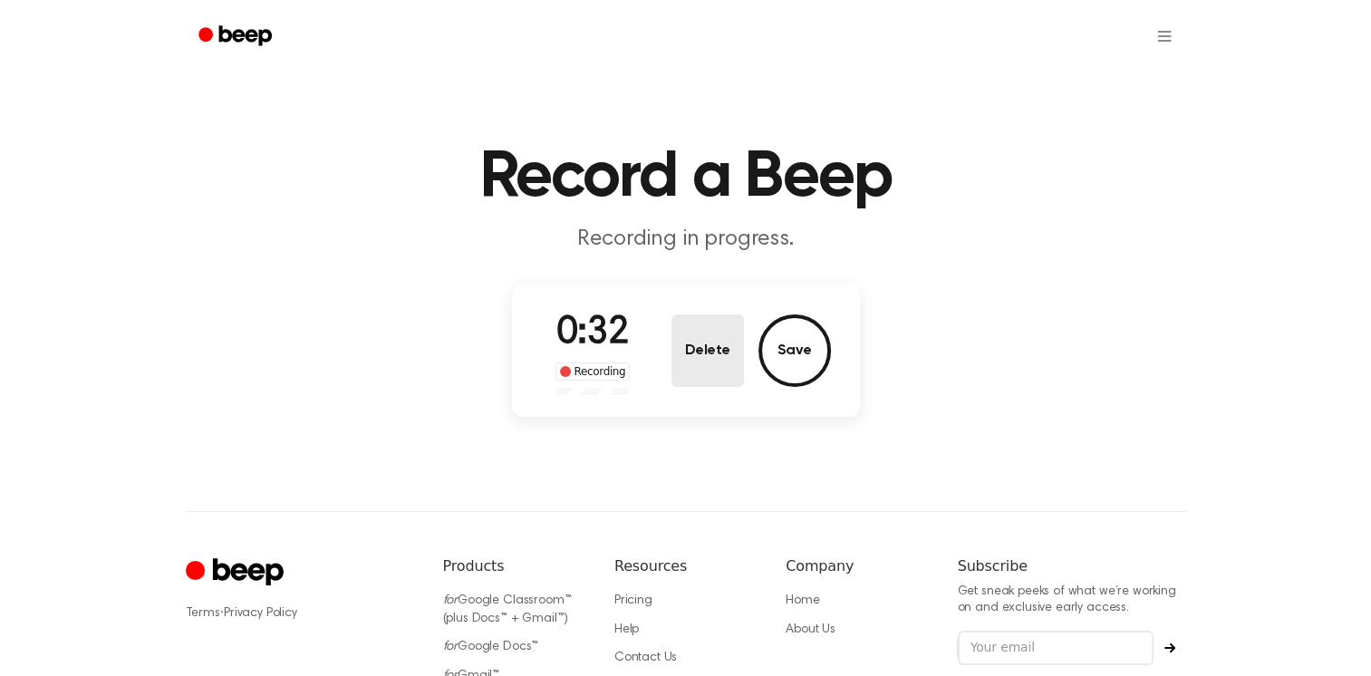
click at [721, 371] on button "Delete" at bounding box center [707, 350] width 72 height 72
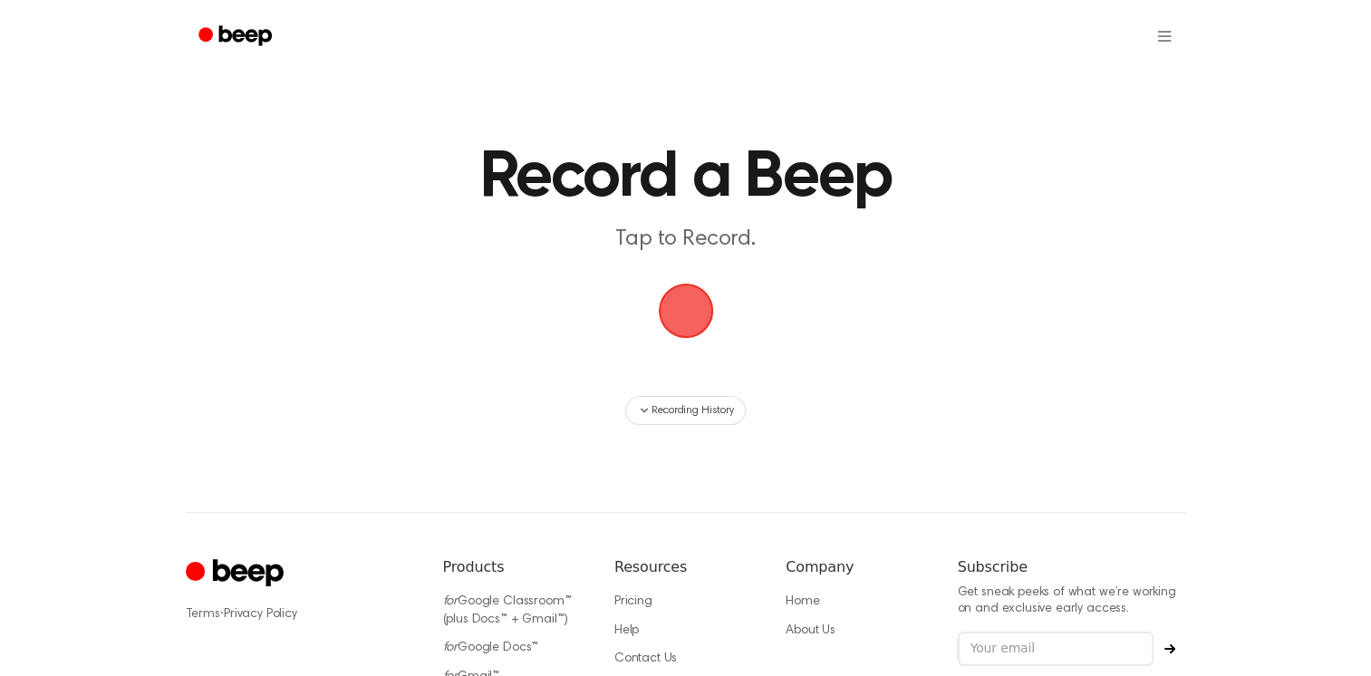
click at [699, 311] on span "button" at bounding box center [685, 310] width 51 height 51
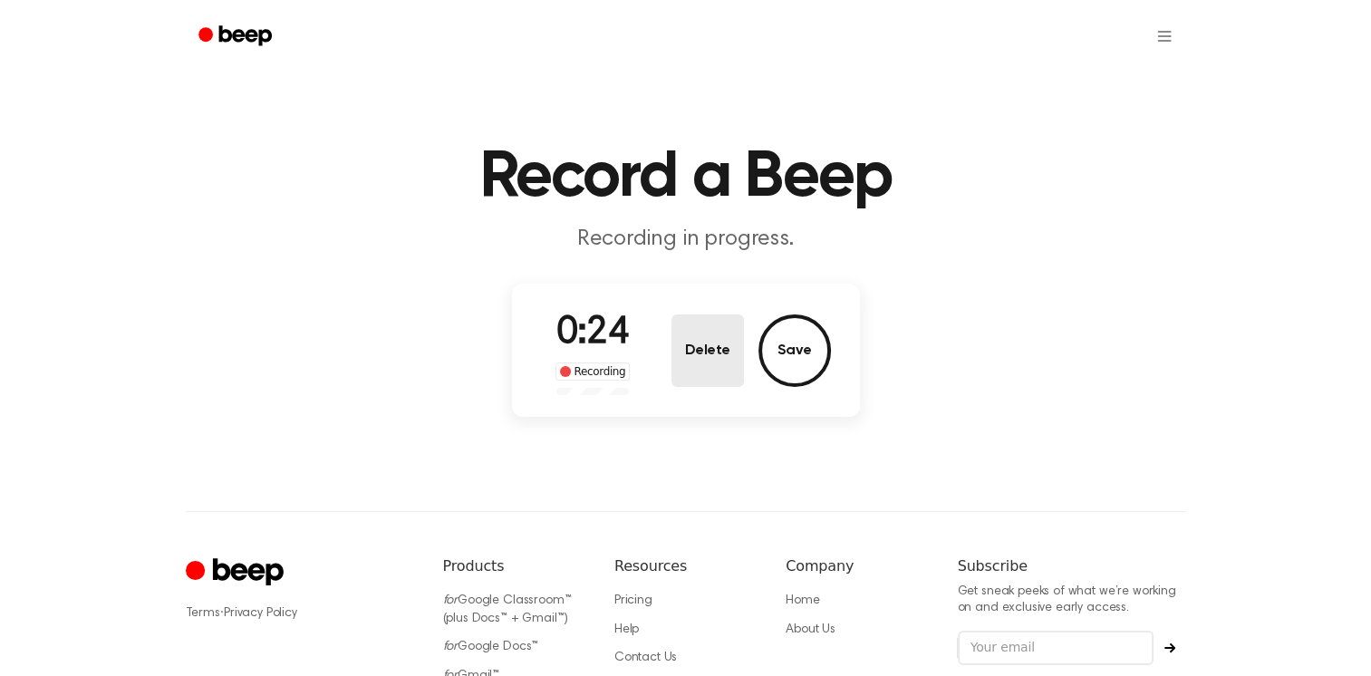
click at [742, 366] on button "Delete" at bounding box center [707, 350] width 72 height 72
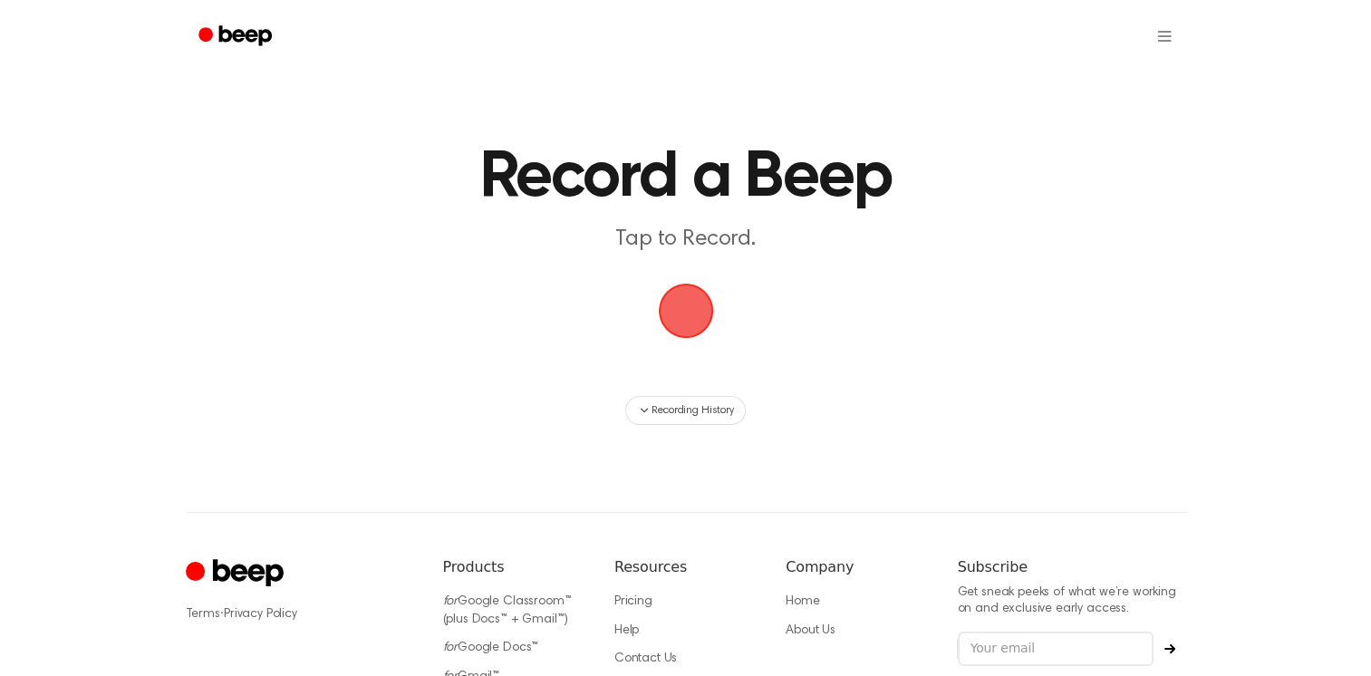
click at [672, 317] on span "button" at bounding box center [685, 310] width 51 height 51
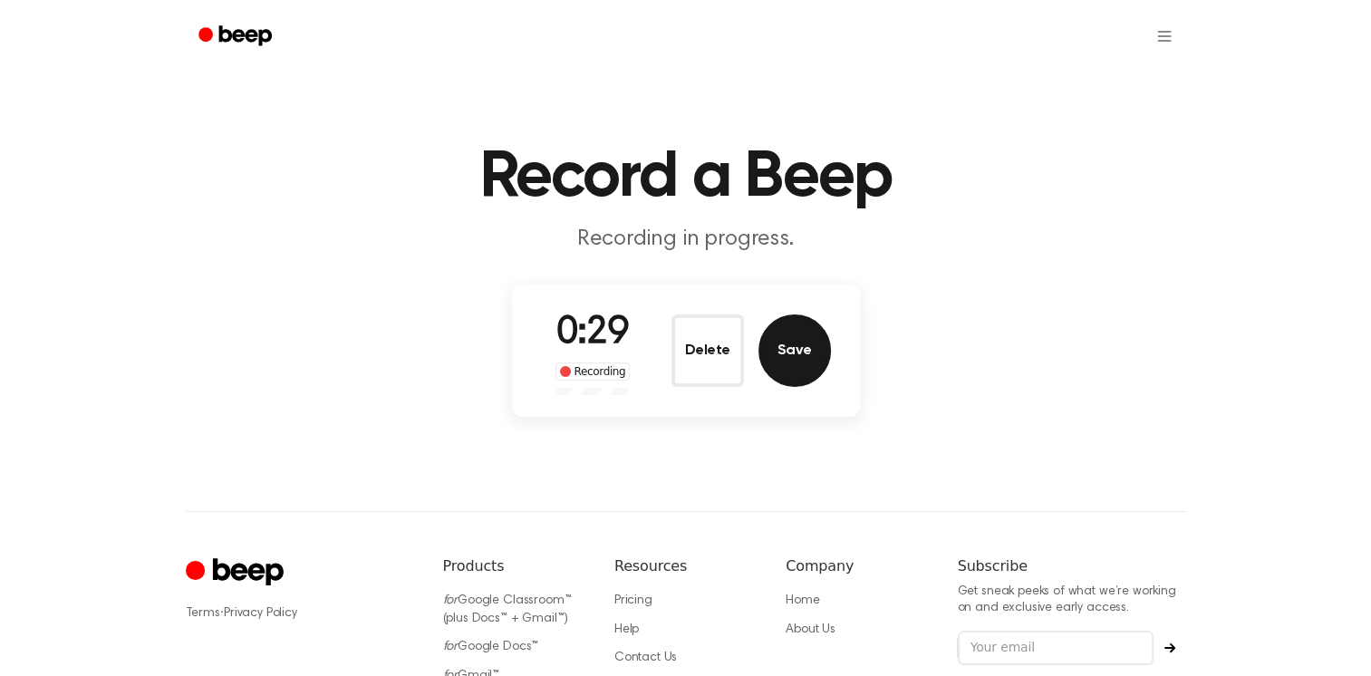
click at [782, 360] on button "Save" at bounding box center [794, 350] width 72 height 72
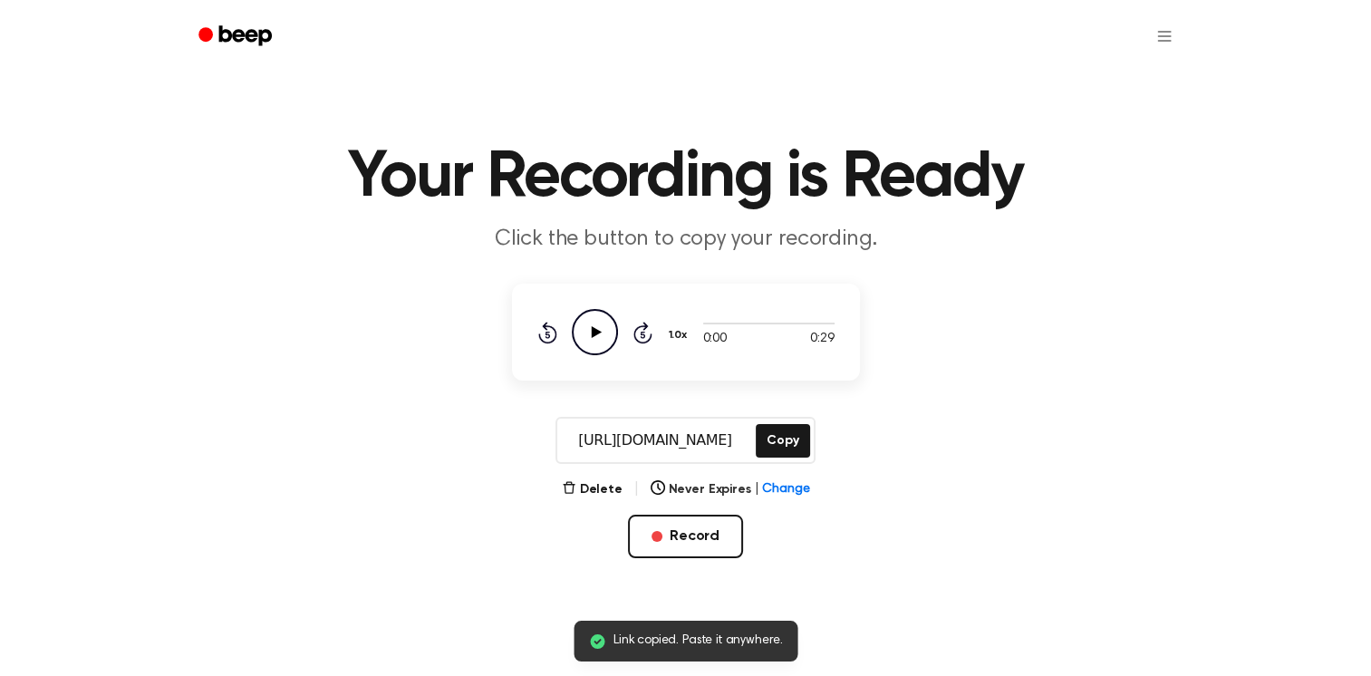
click at [588, 329] on icon "Play Audio" at bounding box center [595, 332] width 46 height 46
